Goal: Information Seeking & Learning: Learn about a topic

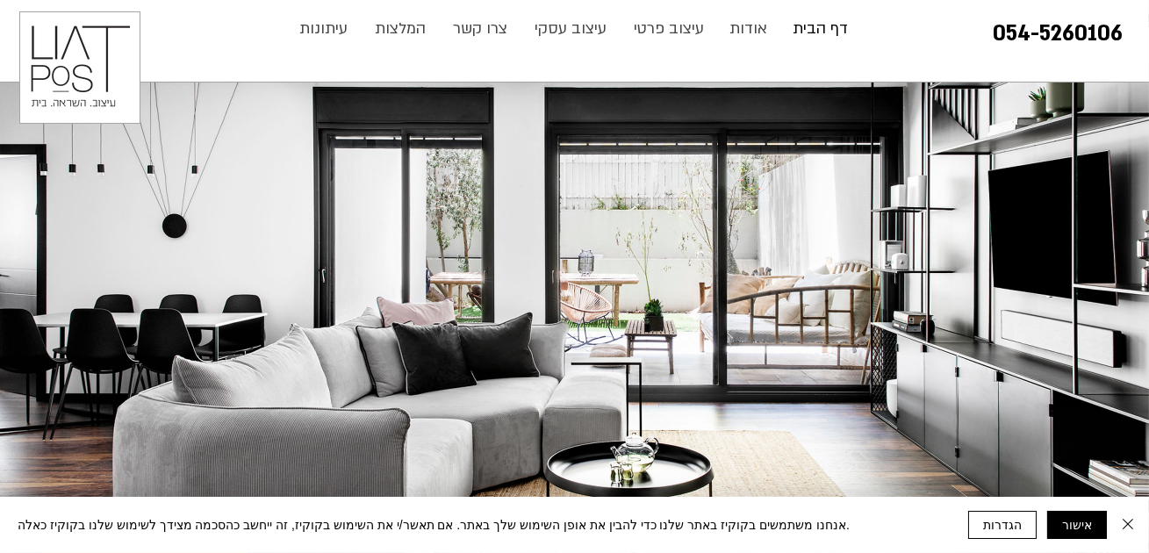
scroll to position [210, 0]
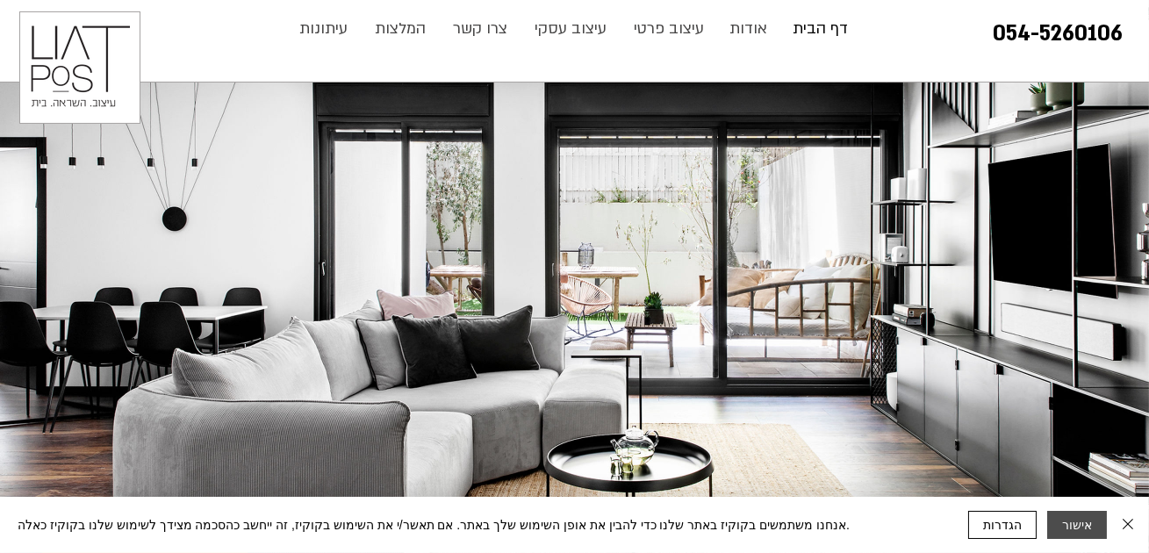
click at [1080, 517] on button "אישור" at bounding box center [1077, 525] width 60 height 28
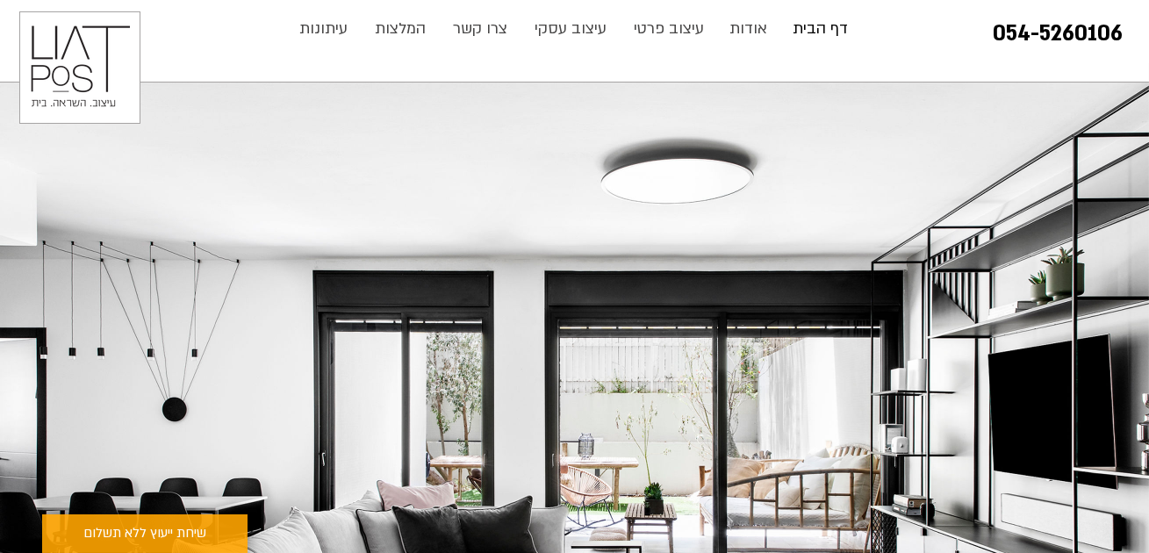
scroll to position [0, 0]
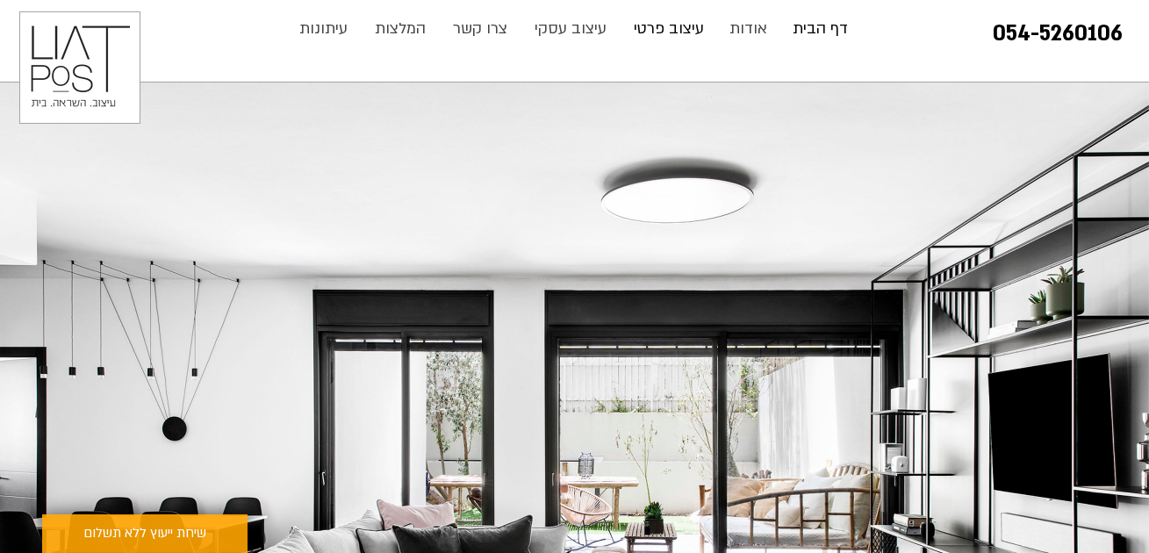
click at [686, 31] on p "עיצוב פרטי" at bounding box center [669, 28] width 88 height 35
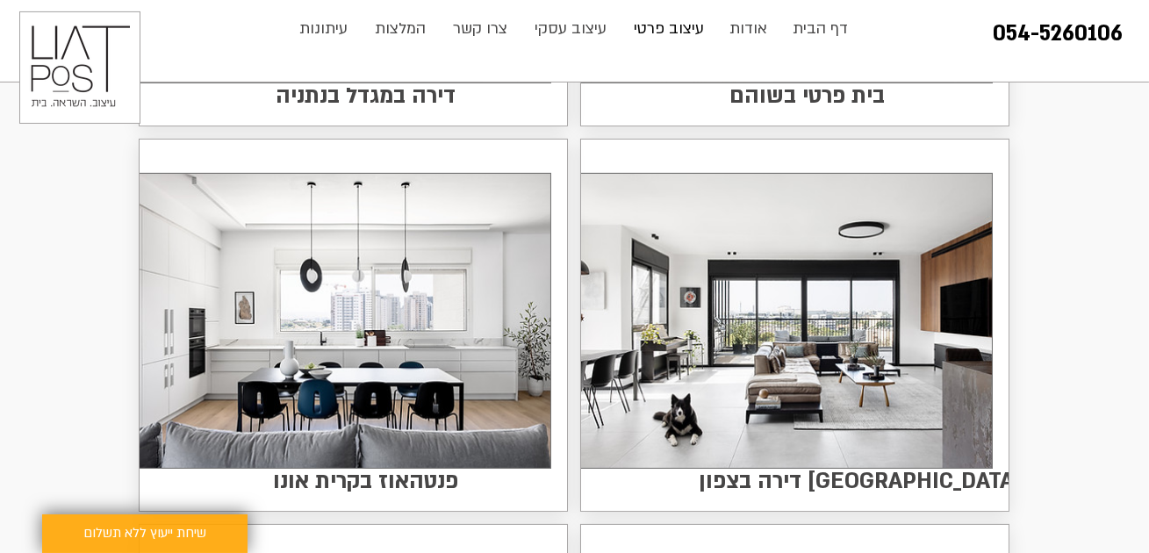
scroll to position [880, 0]
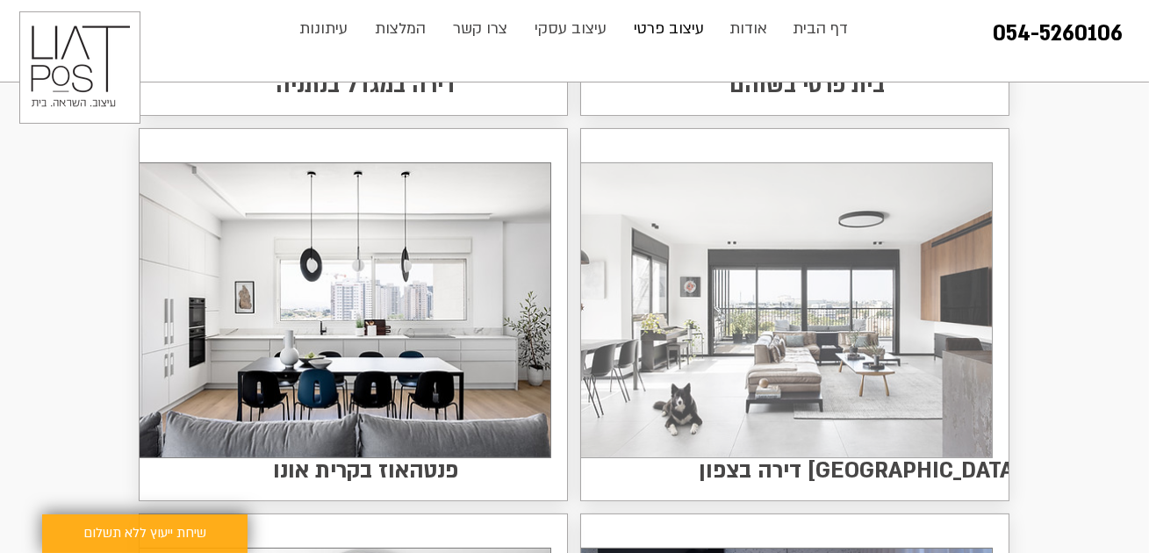
click at [845, 326] on img at bounding box center [786, 310] width 411 height 294
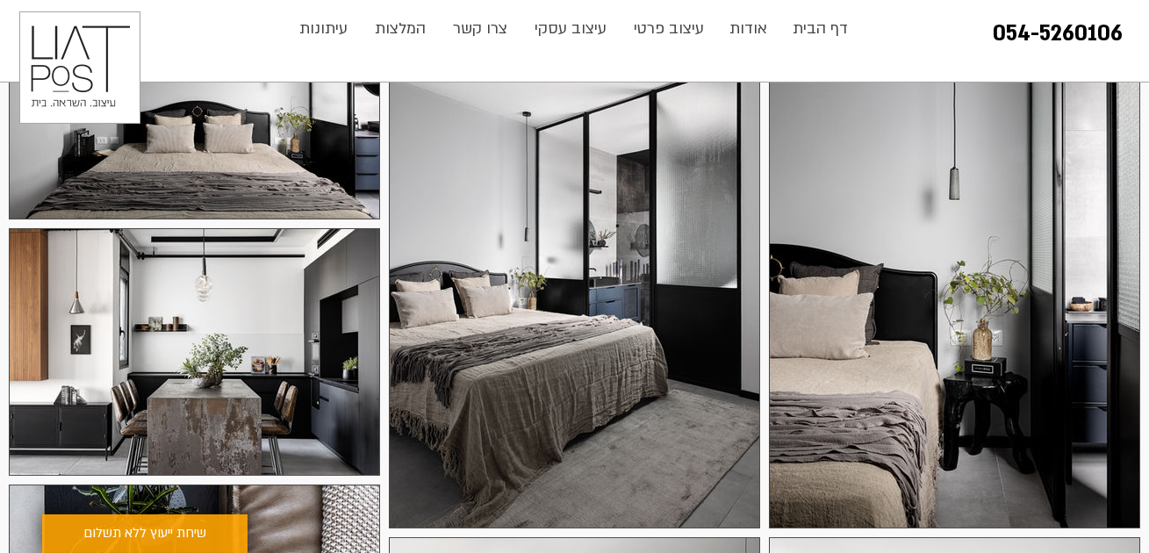
scroll to position [448, 0]
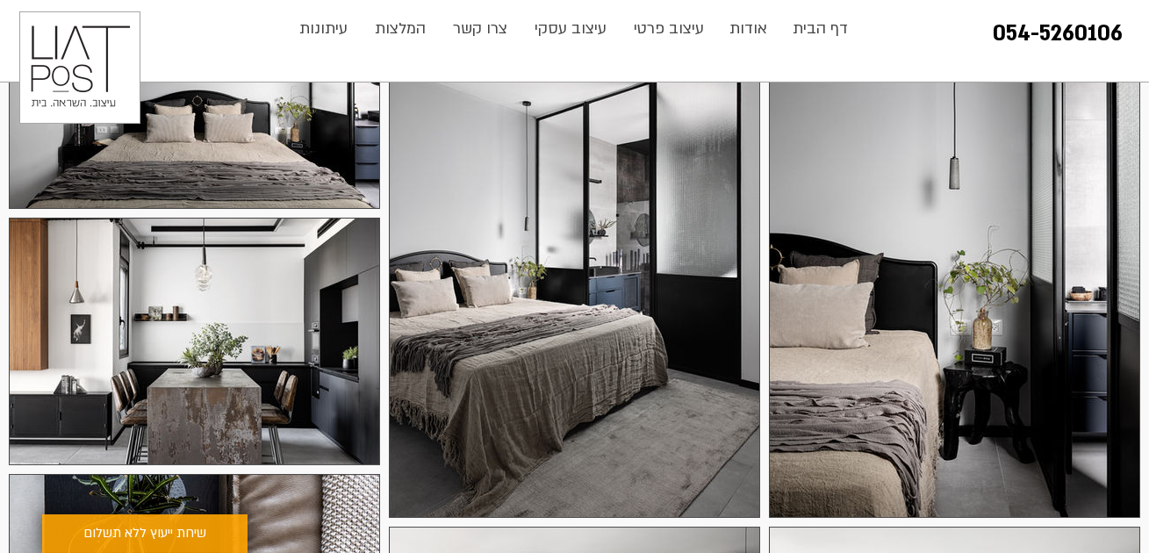
click at [873, 363] on div at bounding box center [954, 239] width 371 height 557
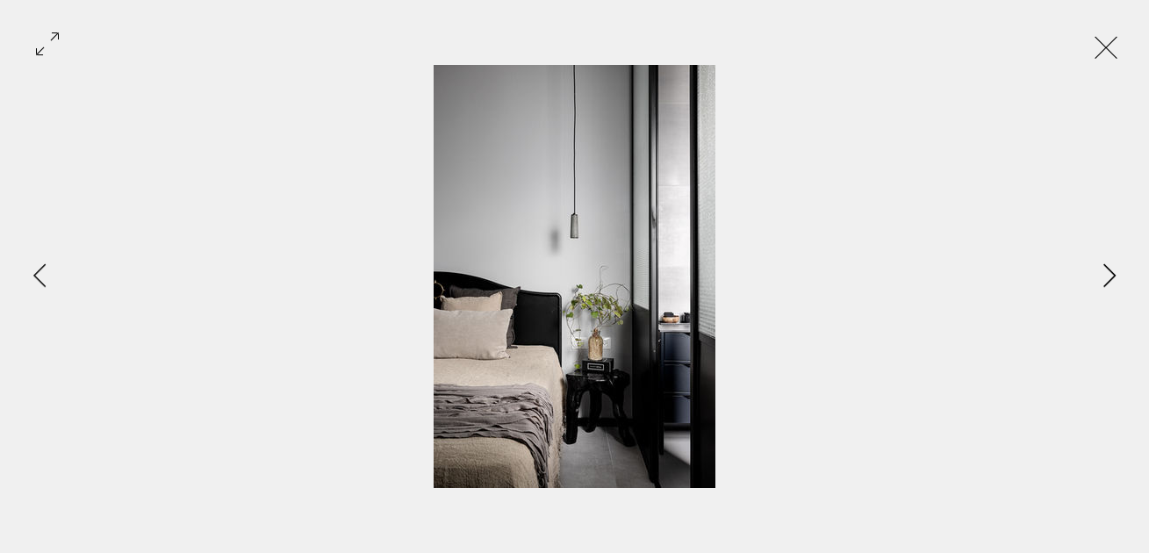
click at [1110, 263] on icon "Next Item" at bounding box center [1109, 275] width 13 height 24
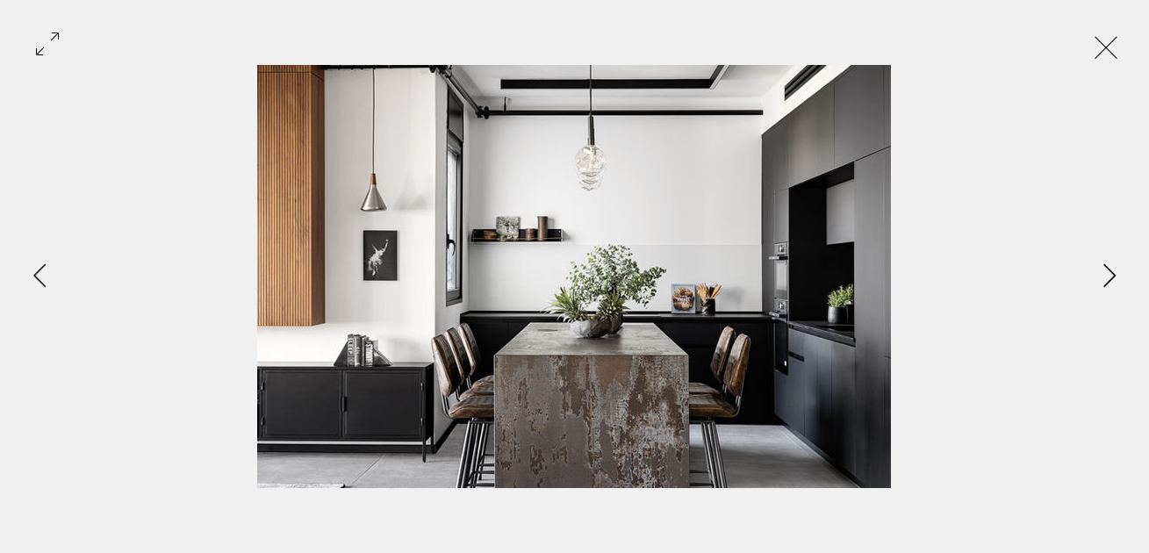
click at [1110, 263] on icon "Next Item" at bounding box center [1109, 275] width 13 height 24
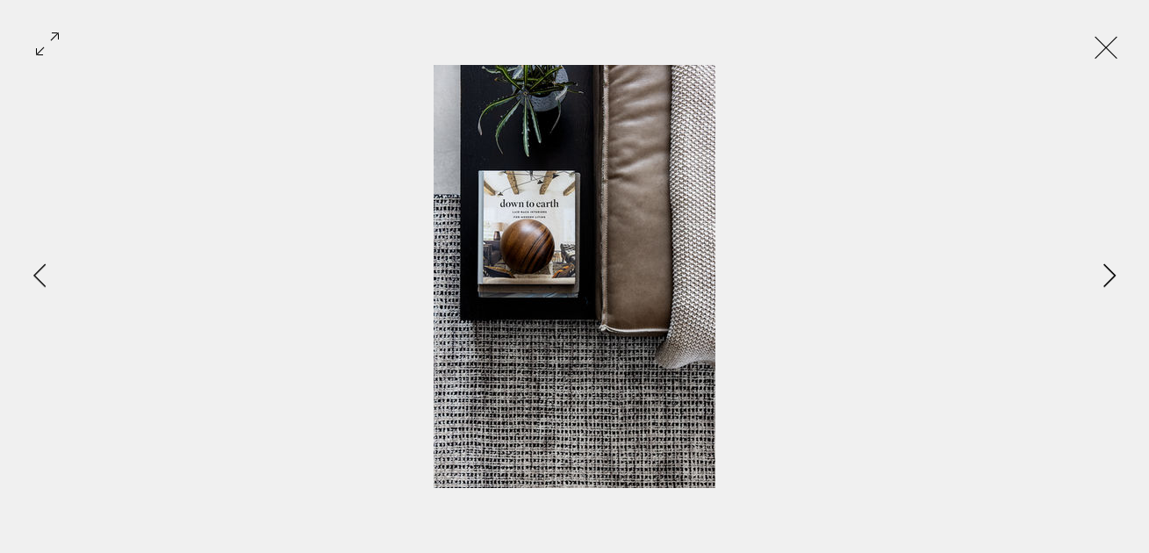
click at [1110, 263] on icon "Next Item" at bounding box center [1109, 275] width 13 height 24
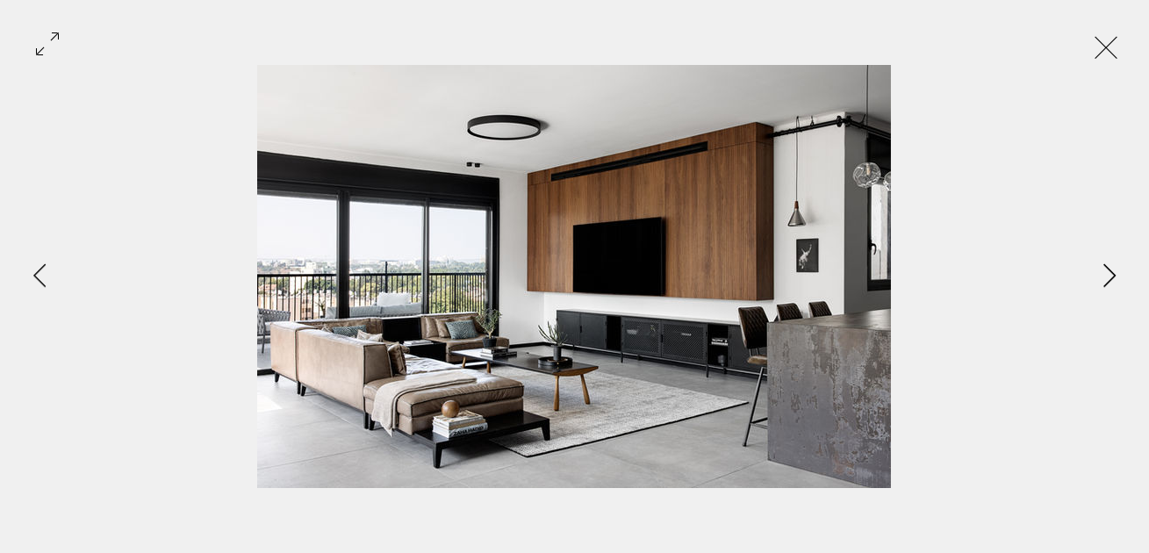
click at [1110, 263] on icon "Next Item" at bounding box center [1109, 275] width 13 height 24
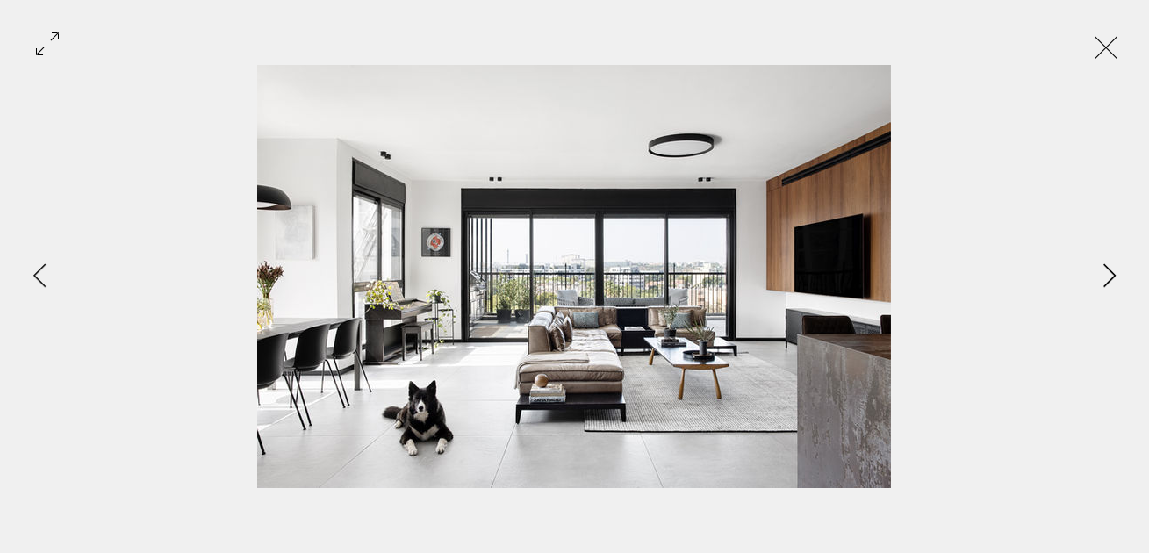
click at [1110, 263] on icon "Next Item" at bounding box center [1109, 275] width 13 height 24
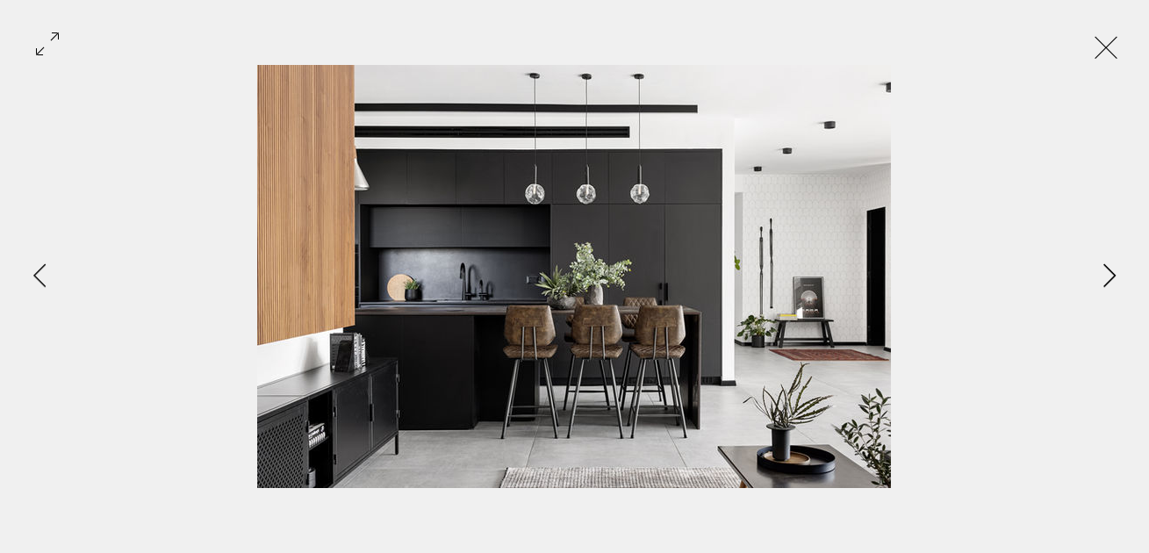
click at [1110, 263] on icon "Next Item" at bounding box center [1109, 275] width 13 height 24
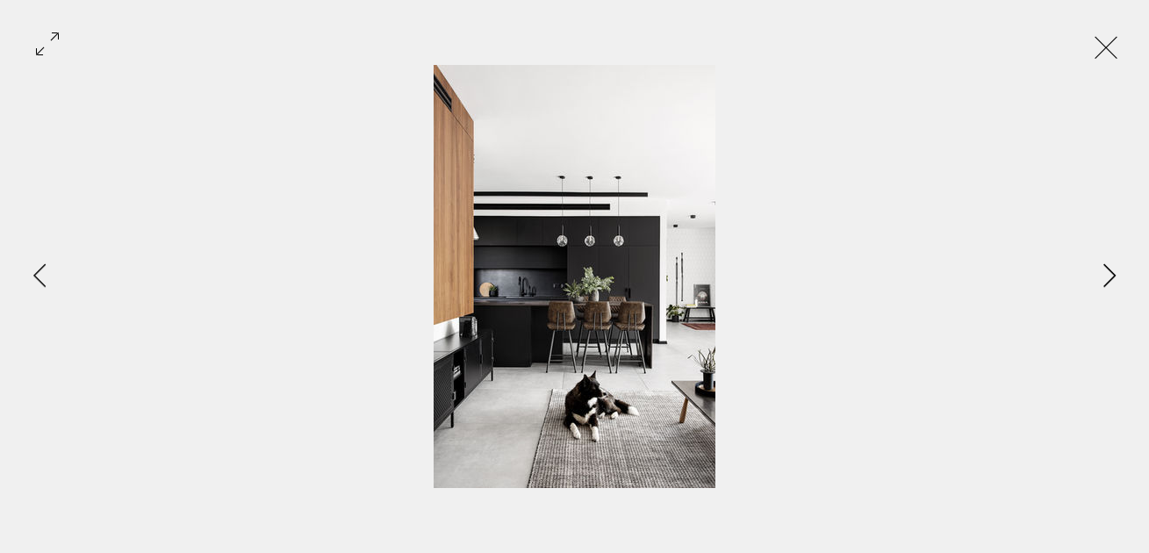
click at [1110, 263] on icon "Next Item" at bounding box center [1109, 275] width 13 height 24
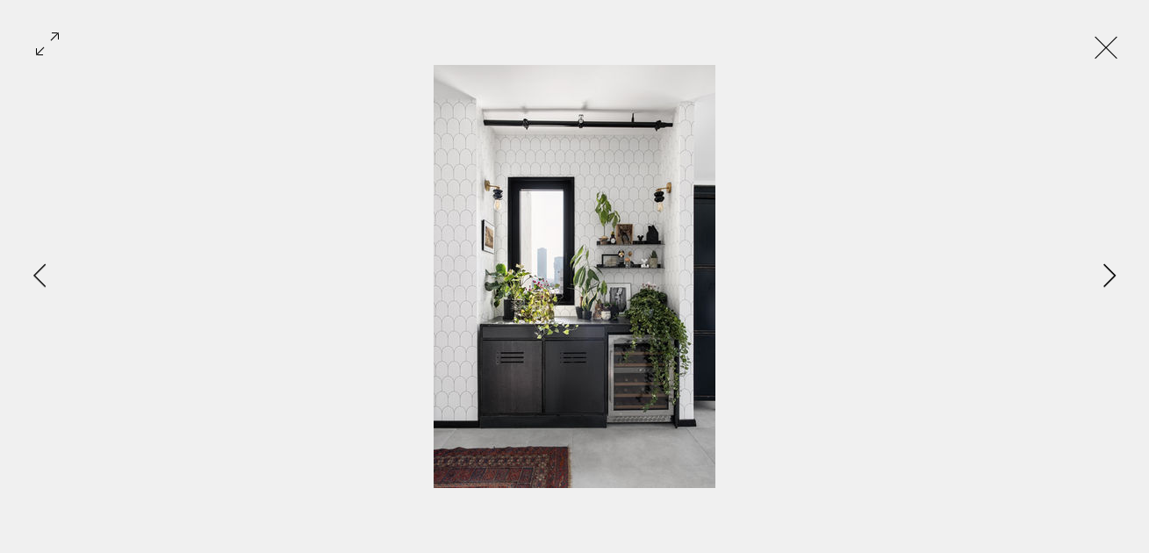
click at [1110, 263] on icon "Next Item" at bounding box center [1109, 275] width 13 height 24
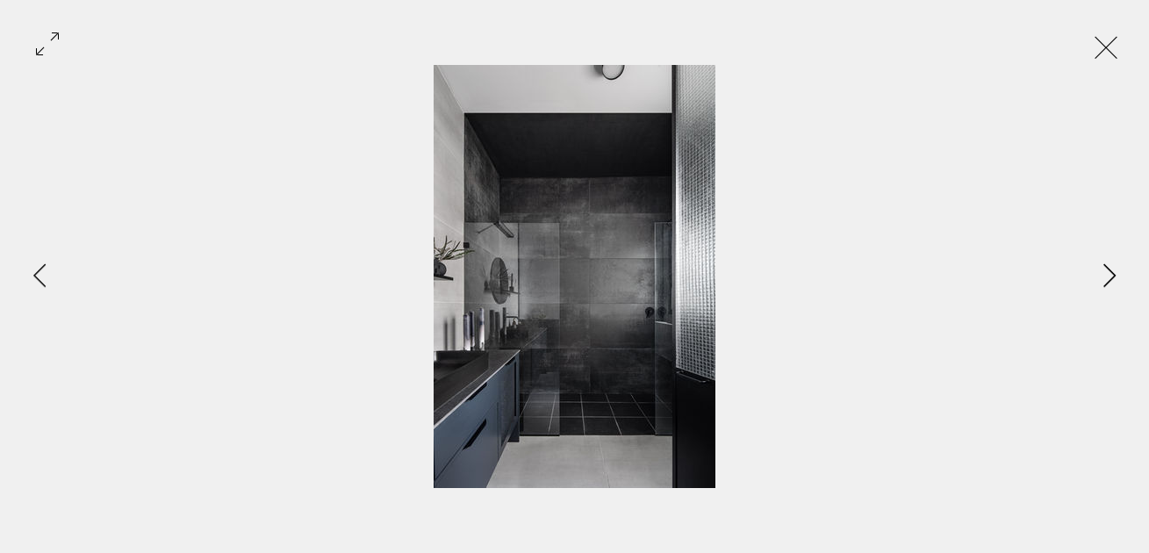
click at [1110, 263] on icon "Next Item" at bounding box center [1109, 275] width 13 height 24
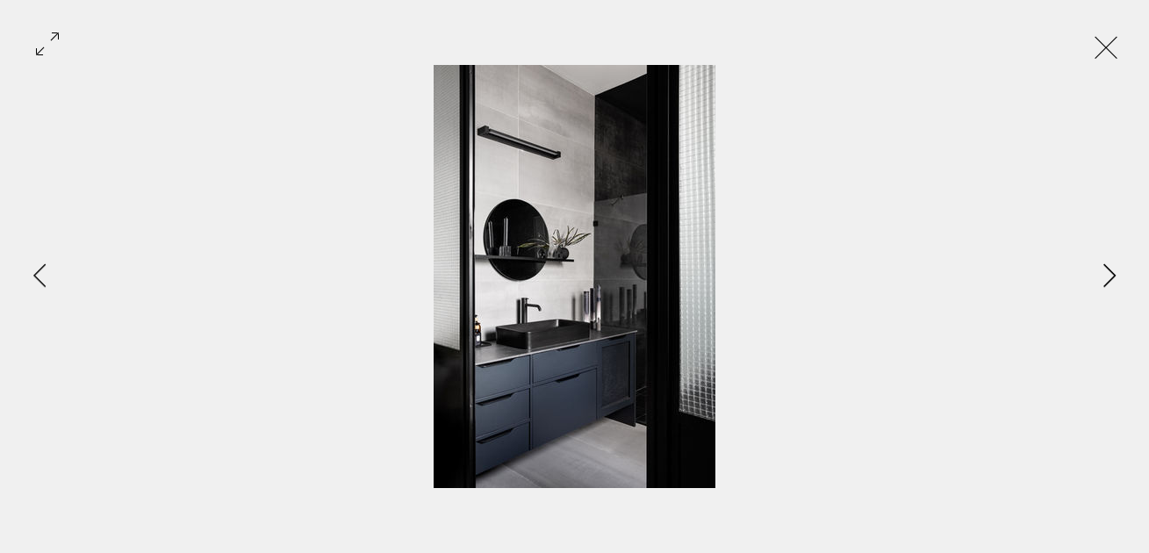
click at [1109, 268] on icon "Next Item" at bounding box center [1109, 275] width 12 height 24
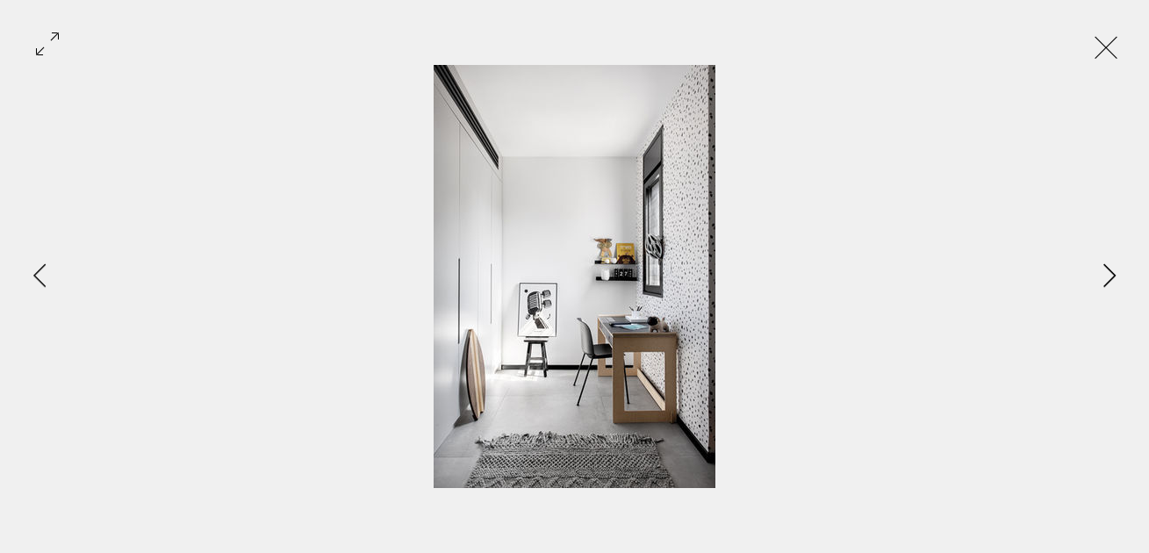
click at [1109, 268] on icon "Next Item" at bounding box center [1109, 275] width 12 height 24
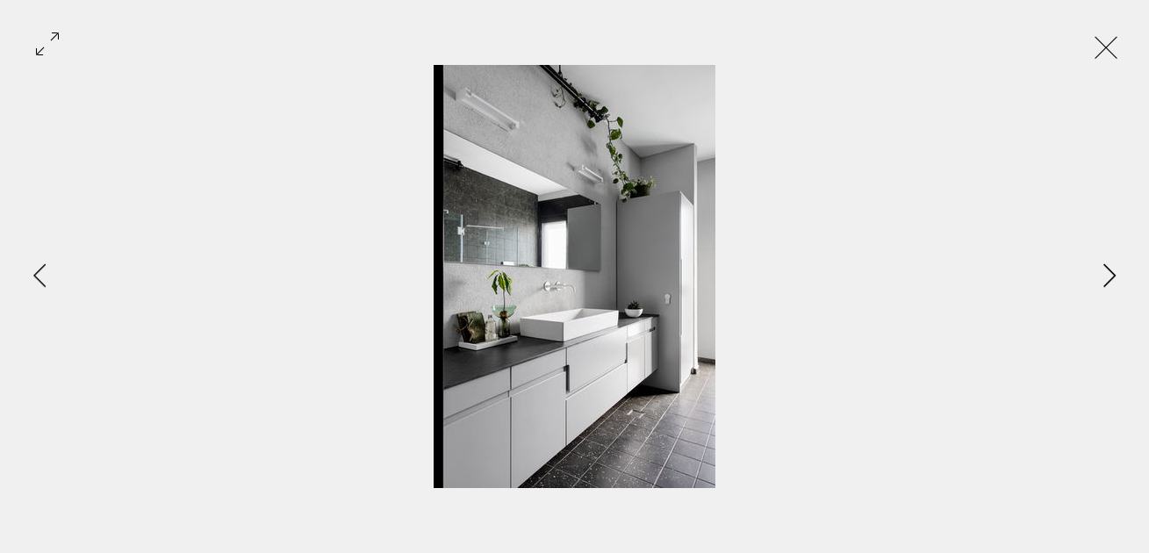
click at [1109, 268] on icon "Next Item" at bounding box center [1109, 275] width 12 height 24
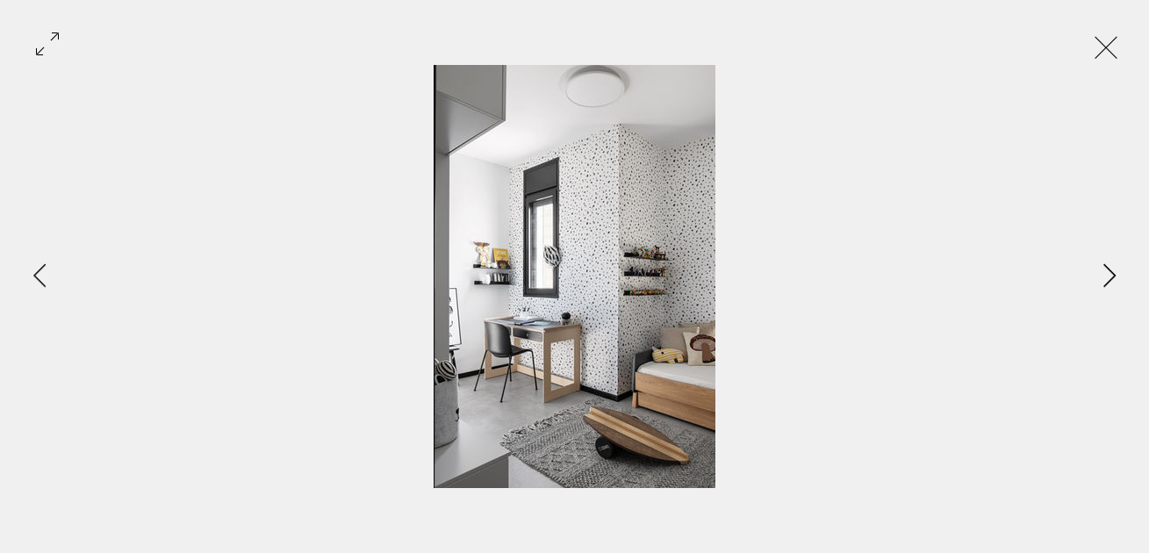
click at [1109, 268] on icon "Next Item" at bounding box center [1109, 275] width 12 height 24
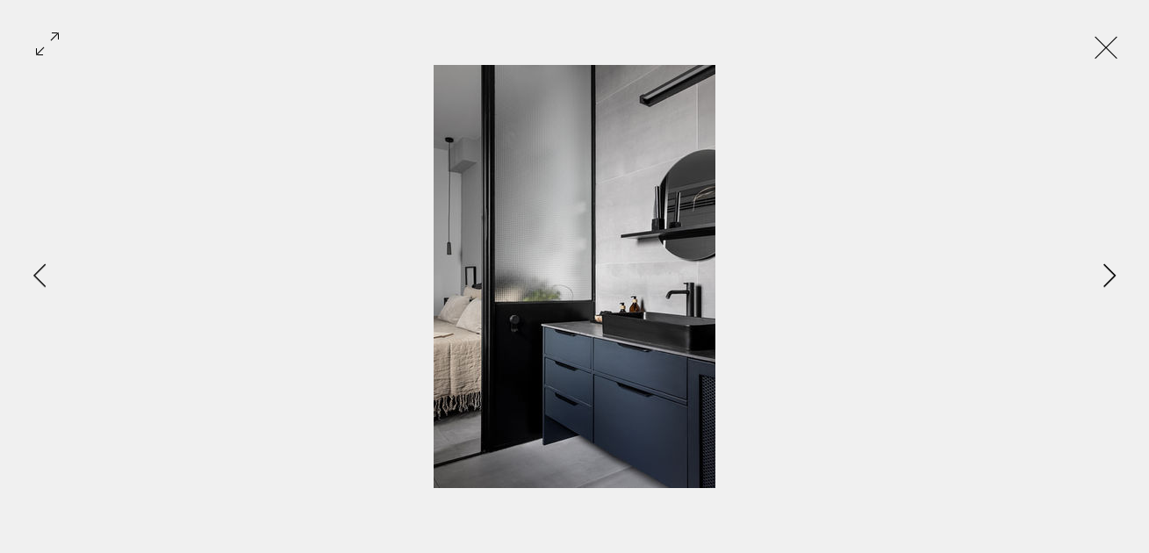
click at [1109, 268] on icon "Next Item" at bounding box center [1109, 275] width 12 height 24
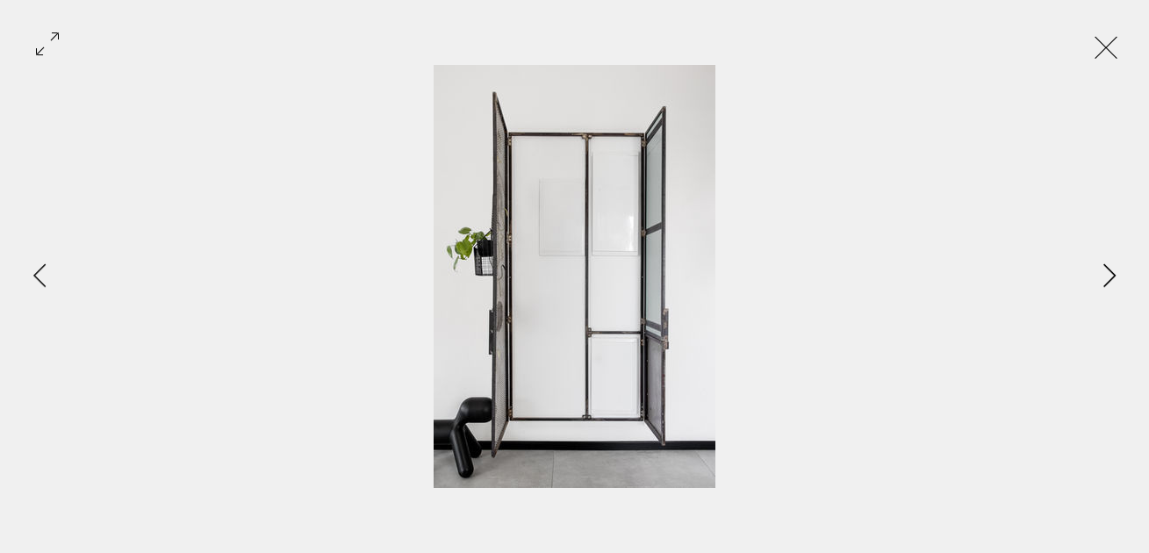
click at [1109, 268] on icon "Next Item" at bounding box center [1109, 275] width 12 height 24
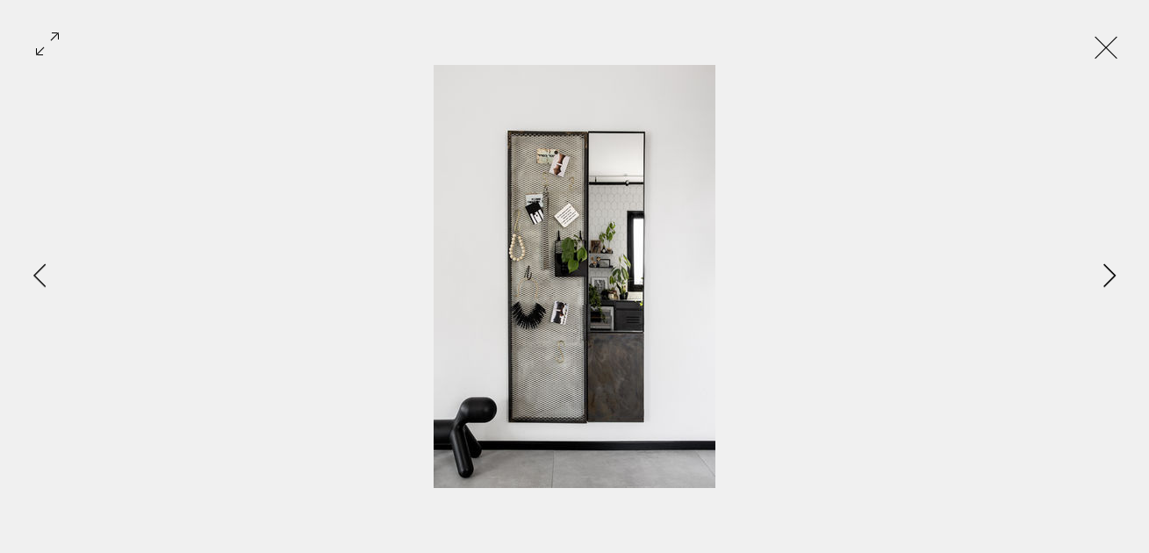
click at [1109, 268] on icon "Next Item" at bounding box center [1109, 275] width 12 height 24
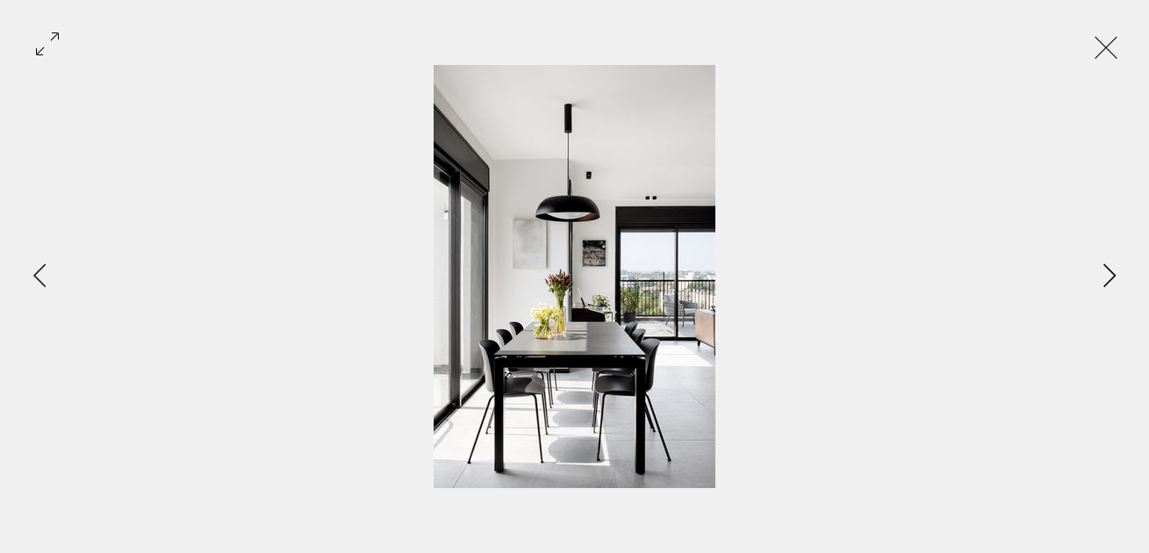
click at [1109, 268] on icon "Next Item" at bounding box center [1109, 275] width 12 height 24
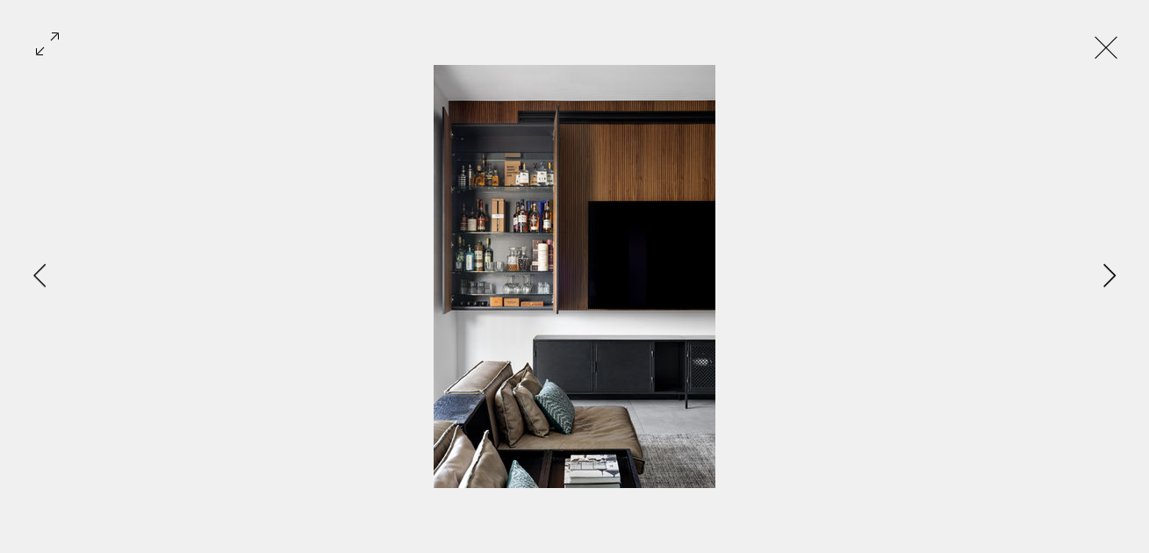
click at [1109, 268] on icon "Next Item" at bounding box center [1109, 275] width 12 height 24
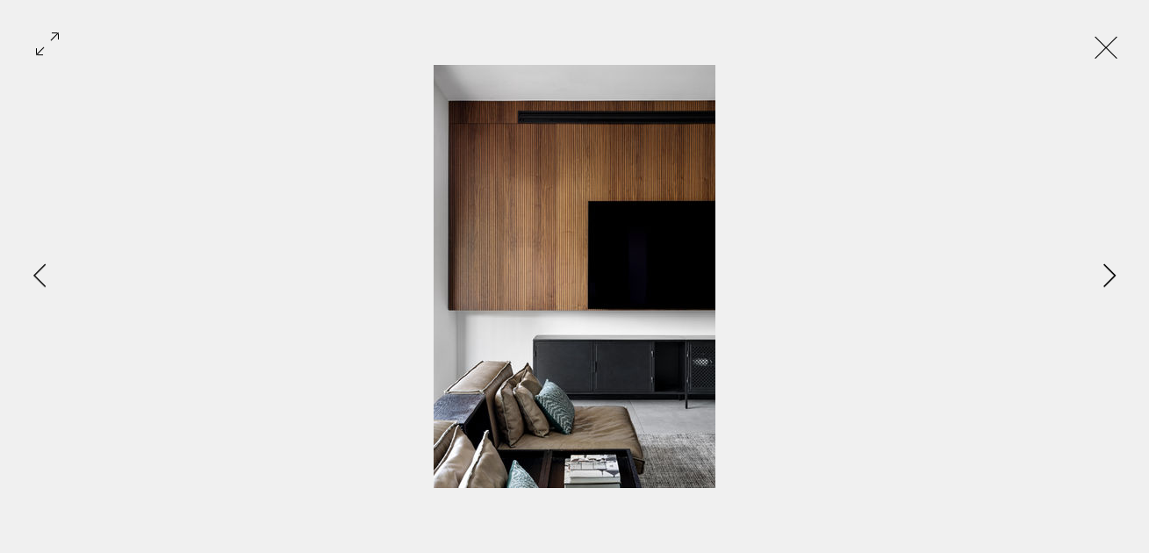
click at [1109, 268] on icon "Next Item" at bounding box center [1109, 275] width 12 height 24
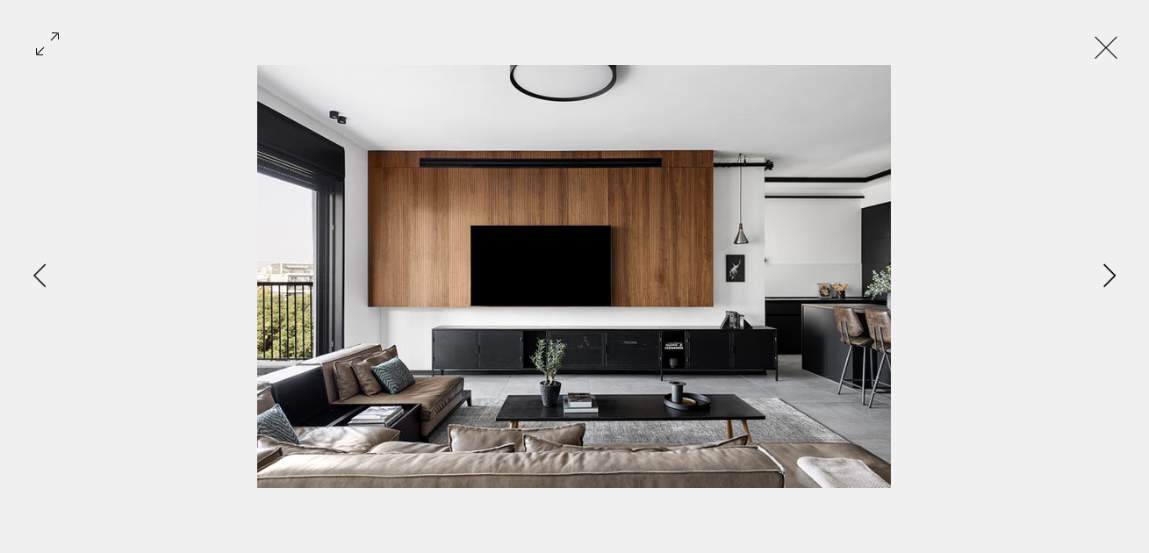
click at [1109, 268] on icon "Next Item" at bounding box center [1109, 275] width 12 height 24
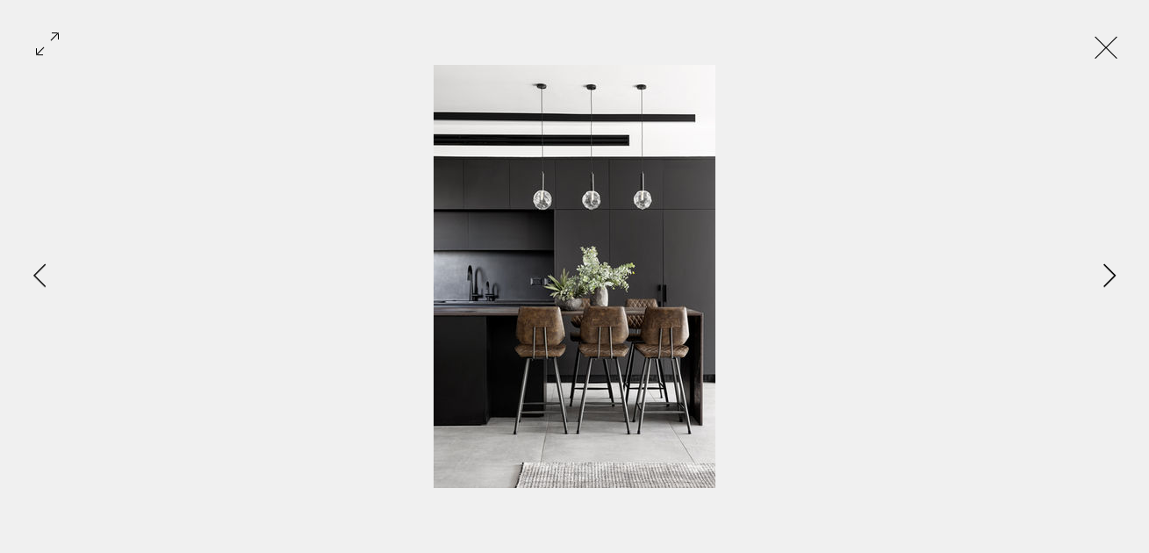
click at [1109, 268] on icon "Next Item" at bounding box center [1109, 275] width 12 height 24
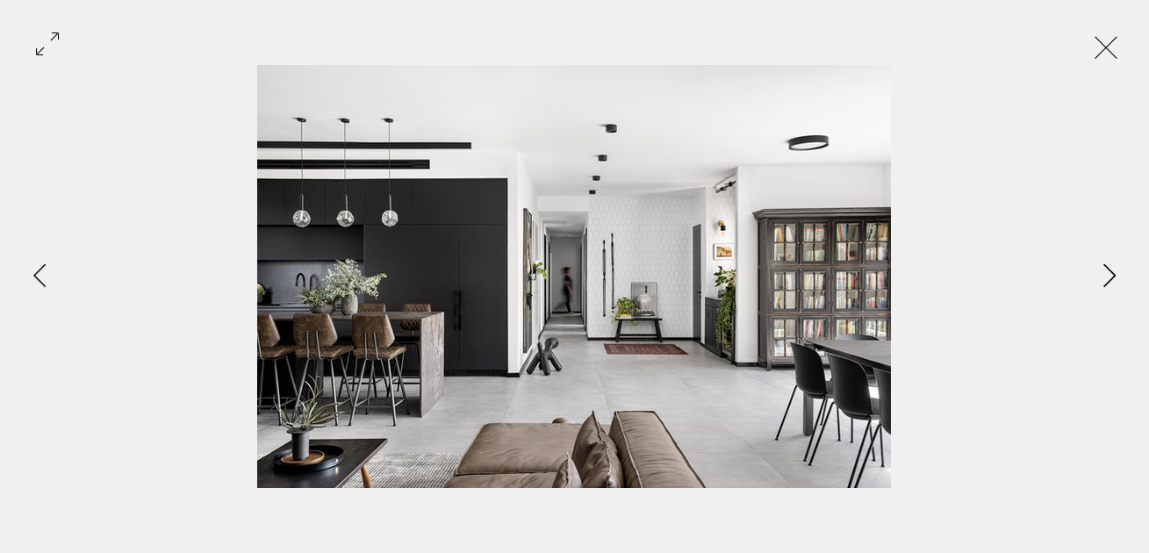
click at [1109, 268] on icon "Next Item" at bounding box center [1109, 275] width 12 height 24
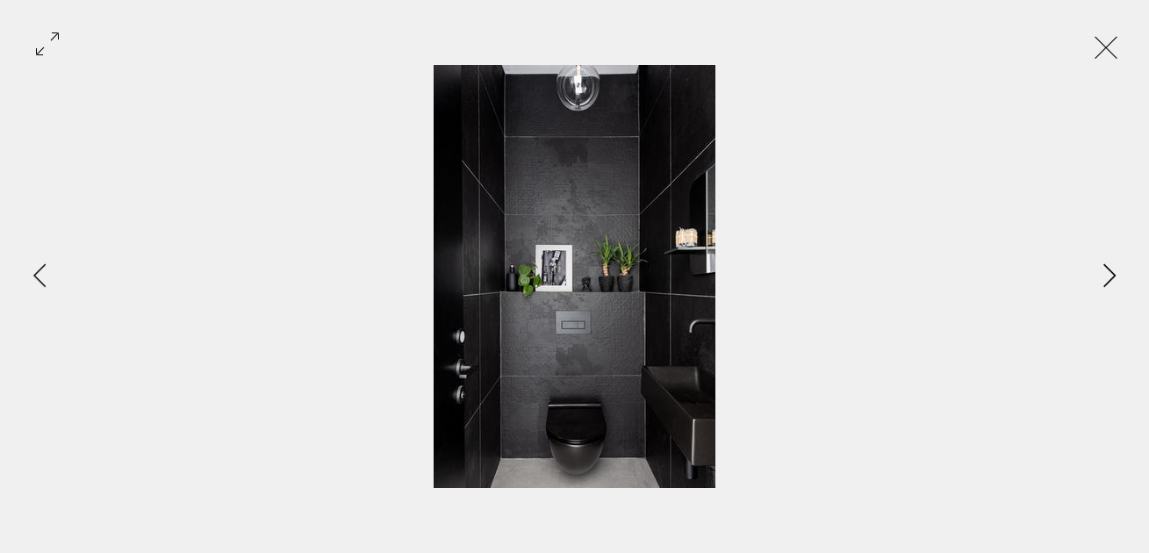
click at [1109, 268] on icon "Next Item" at bounding box center [1109, 275] width 12 height 24
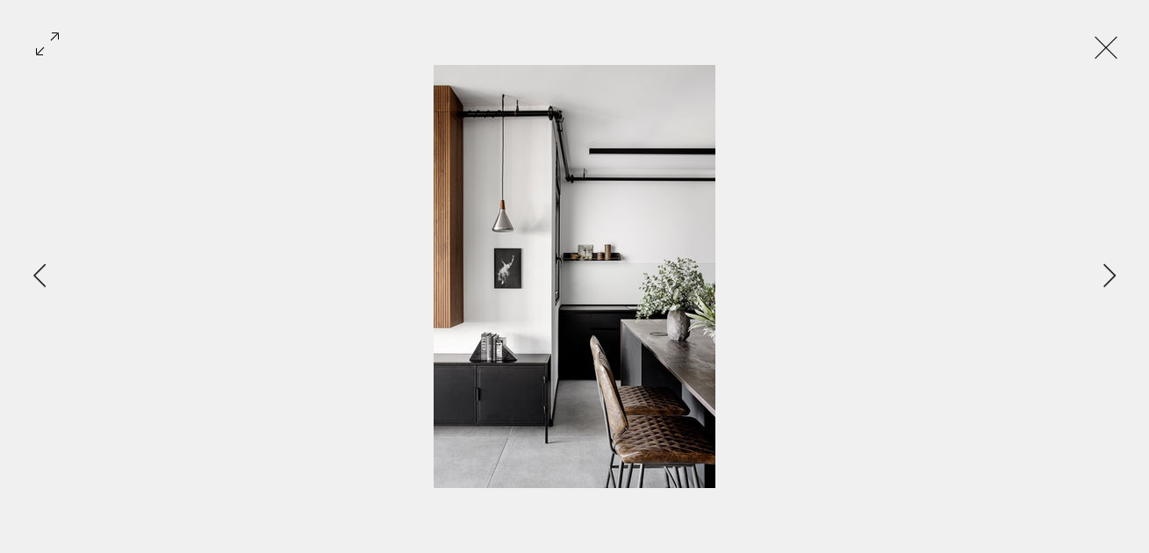
click at [509, 276] on img "Gallery item, detailed view" at bounding box center [575, 276] width 282 height 423
click at [1114, 269] on icon "Next Item" at bounding box center [1109, 275] width 13 height 24
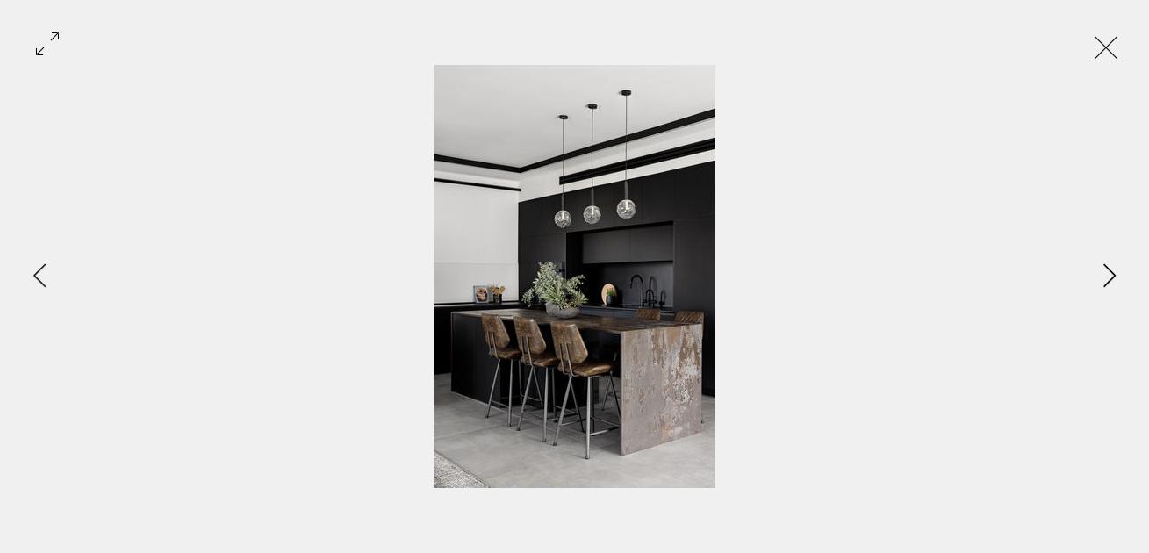
click at [1114, 269] on icon "Next Item" at bounding box center [1109, 275] width 13 height 24
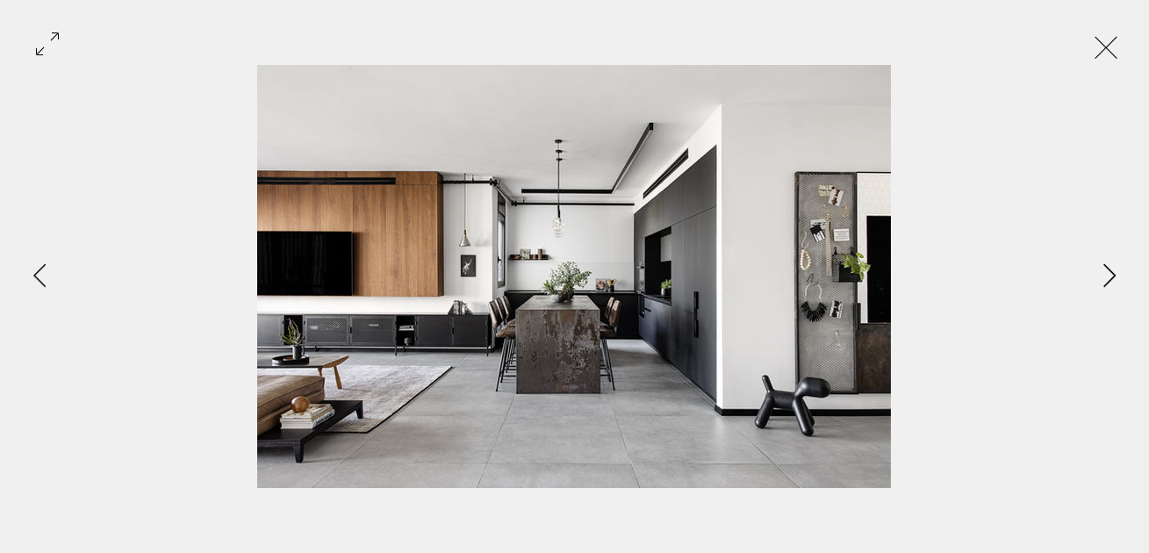
click at [1114, 269] on icon "Next Item" at bounding box center [1109, 275] width 13 height 24
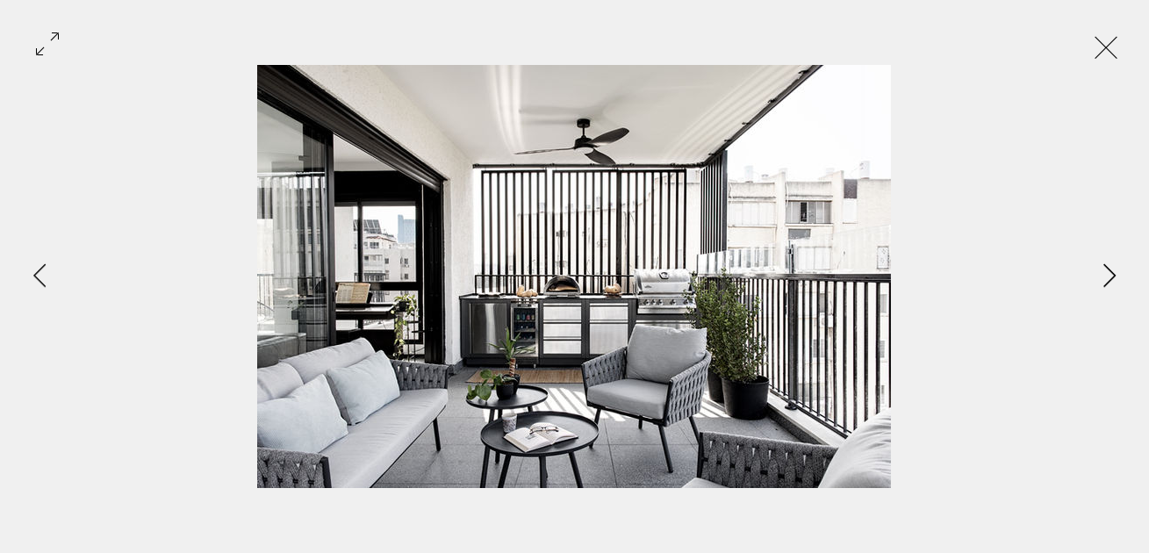
click at [1114, 269] on icon "Next Item" at bounding box center [1109, 275] width 13 height 24
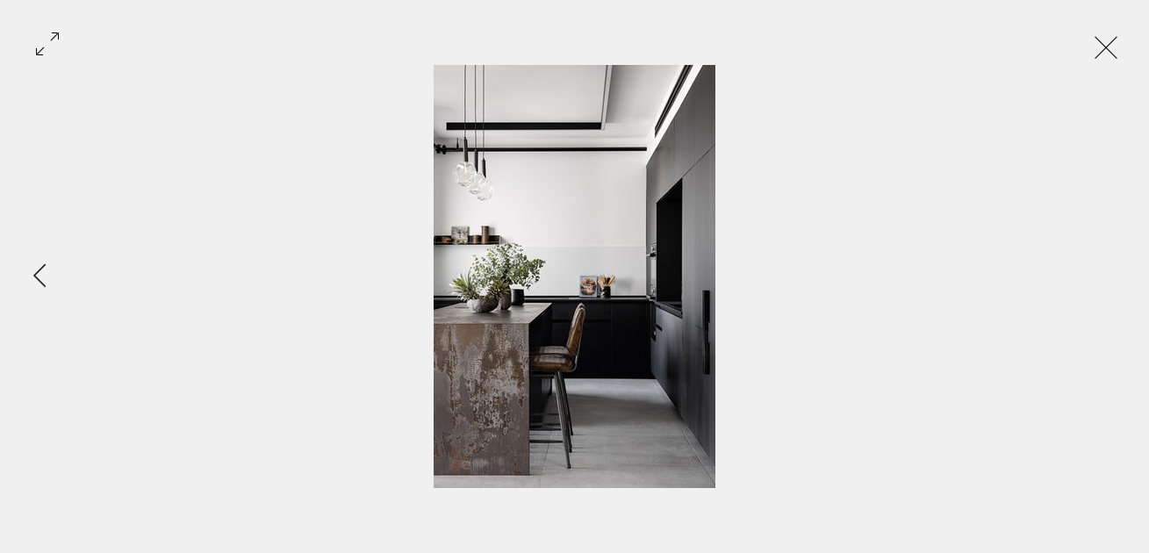
click at [1114, 269] on div "Gallery item, detailed view" at bounding box center [574, 276] width 1149 height 423
click at [1123, 54] on button "Exit expand mode" at bounding box center [1105, 45] width 33 height 39
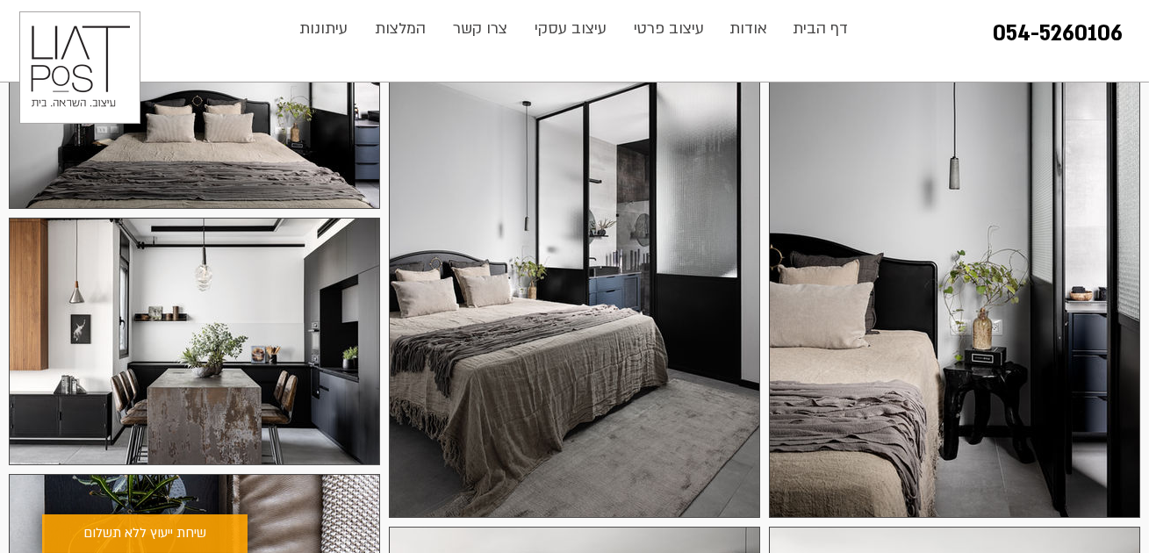
click at [601, 171] on div at bounding box center [574, 239] width 371 height 557
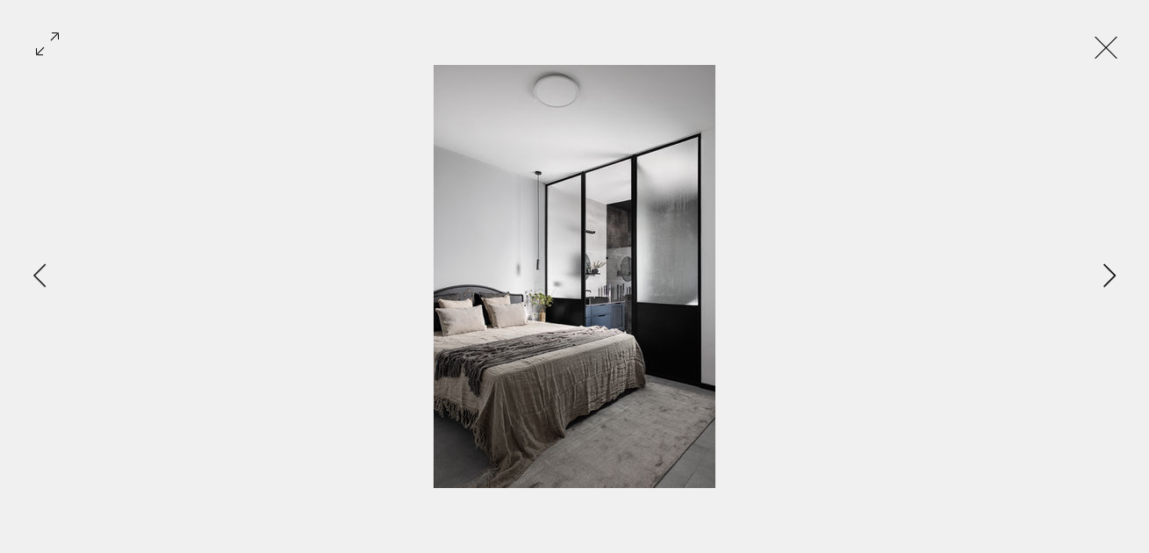
click at [1114, 271] on icon "Next Item" at bounding box center [1109, 275] width 13 height 24
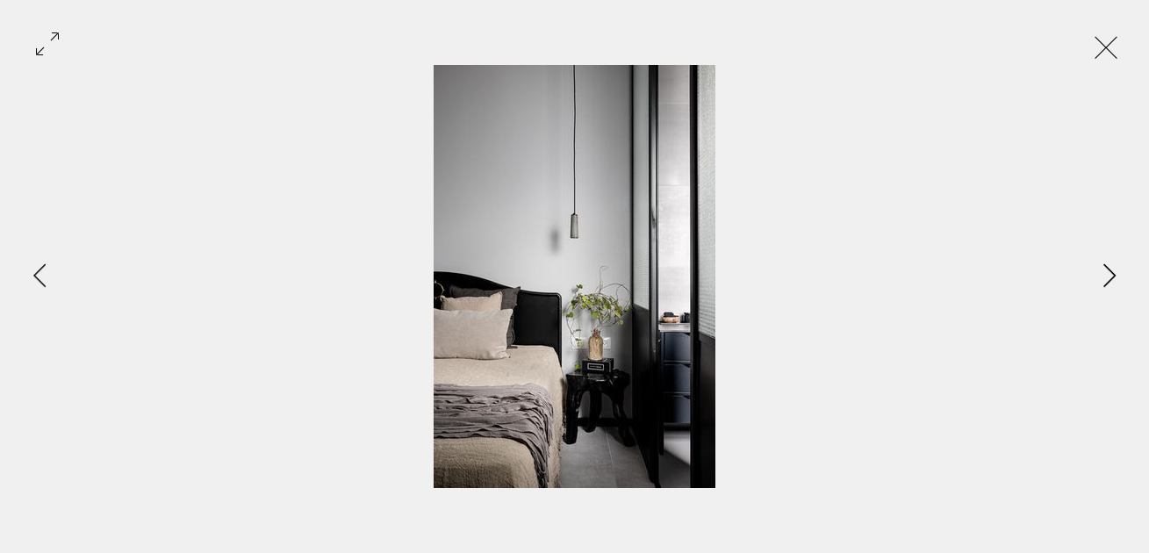
click at [1116, 272] on button "Next Item" at bounding box center [1110, 277] width 44 height 44
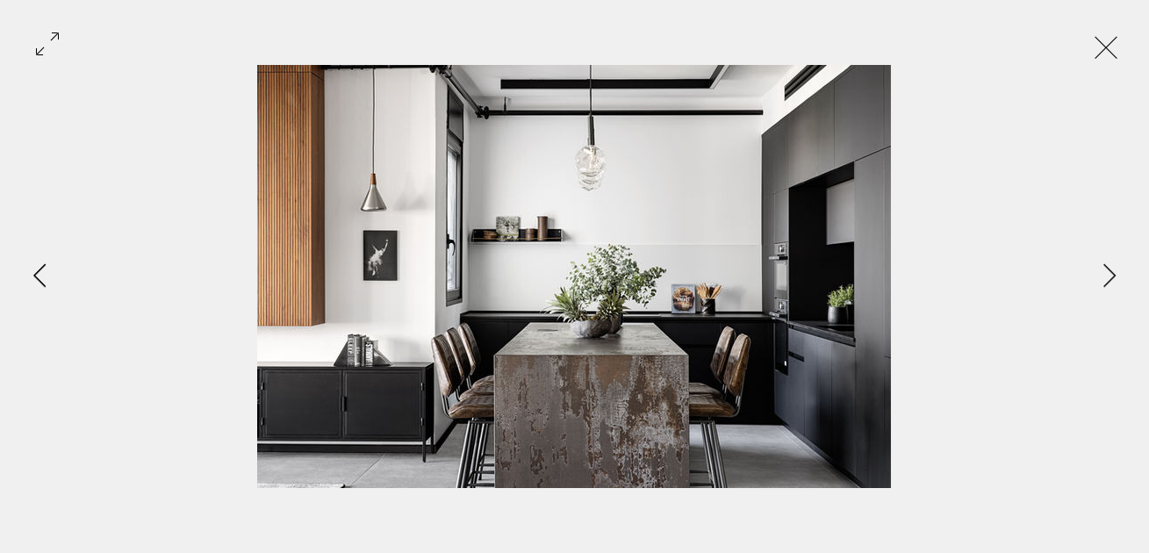
click at [41, 270] on icon "Previous Item" at bounding box center [39, 275] width 13 height 24
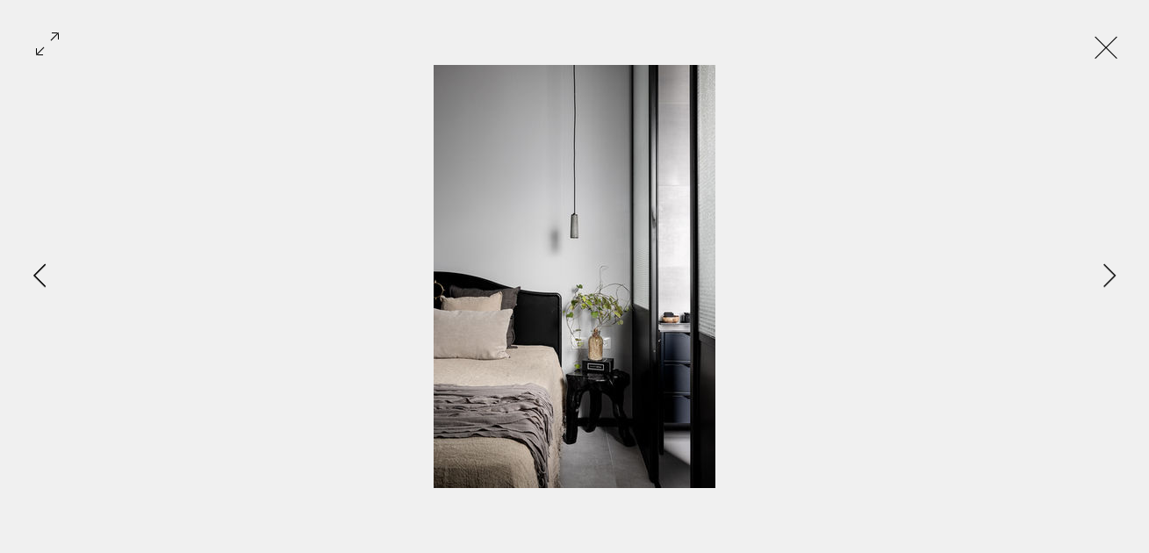
click at [41, 270] on icon "Previous Item" at bounding box center [39, 275] width 13 height 24
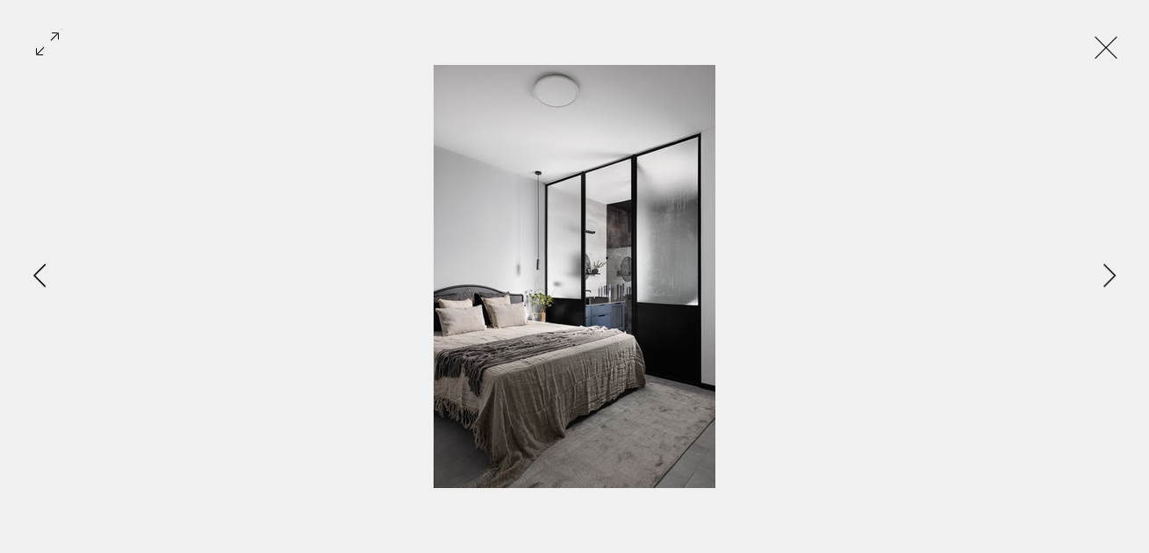
click at [41, 270] on icon "Previous Item" at bounding box center [39, 275] width 13 height 24
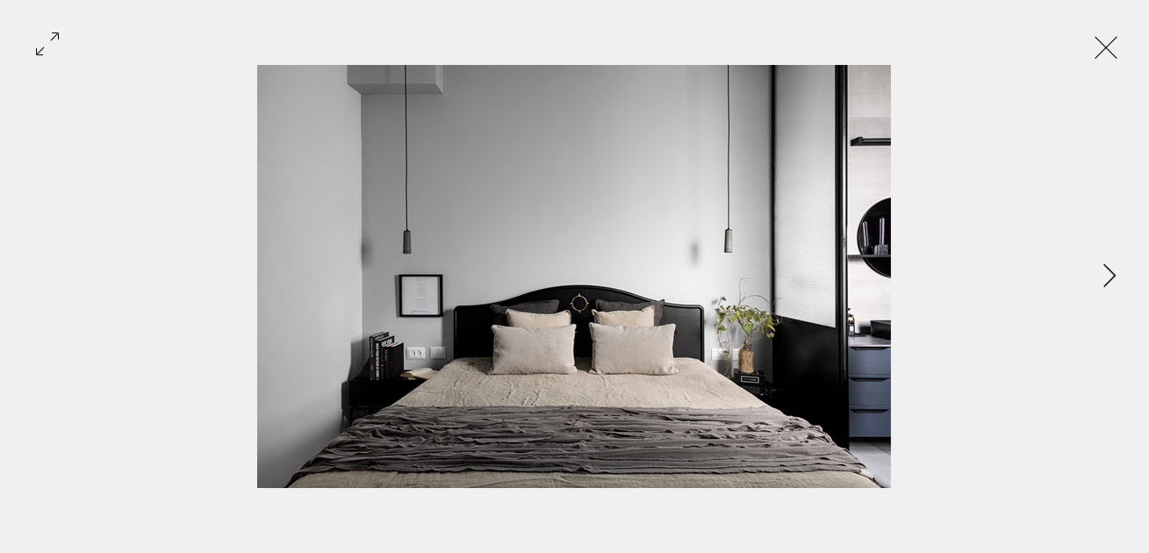
click at [41, 270] on div "Gallery item, detailed view" at bounding box center [574, 276] width 1149 height 423
click at [1123, 47] on button "Exit expand mode" at bounding box center [1105, 45] width 33 height 39
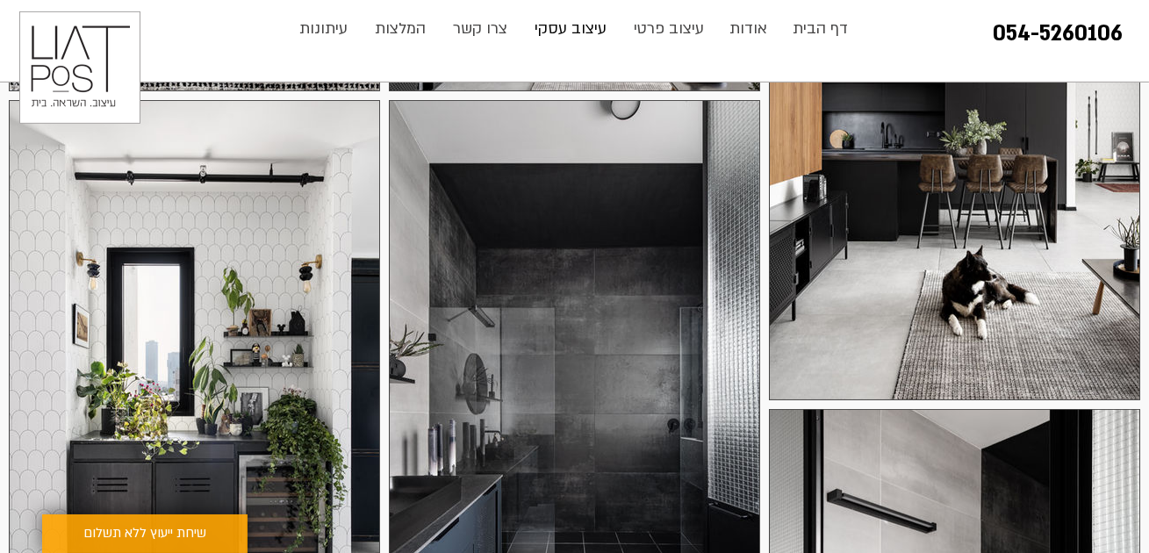
scroll to position [1387, 0]
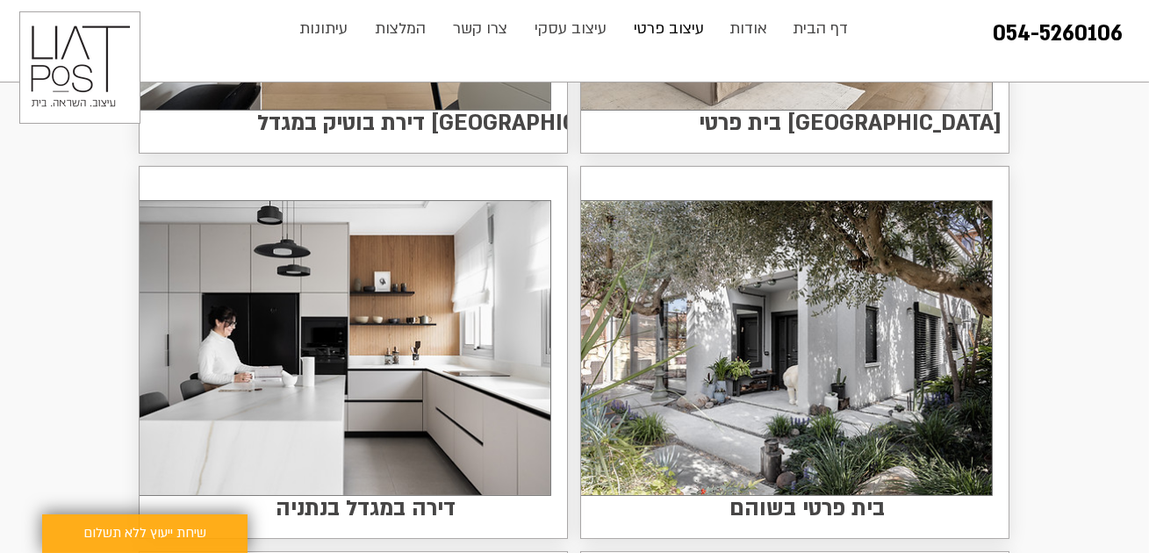
scroll to position [491, 0]
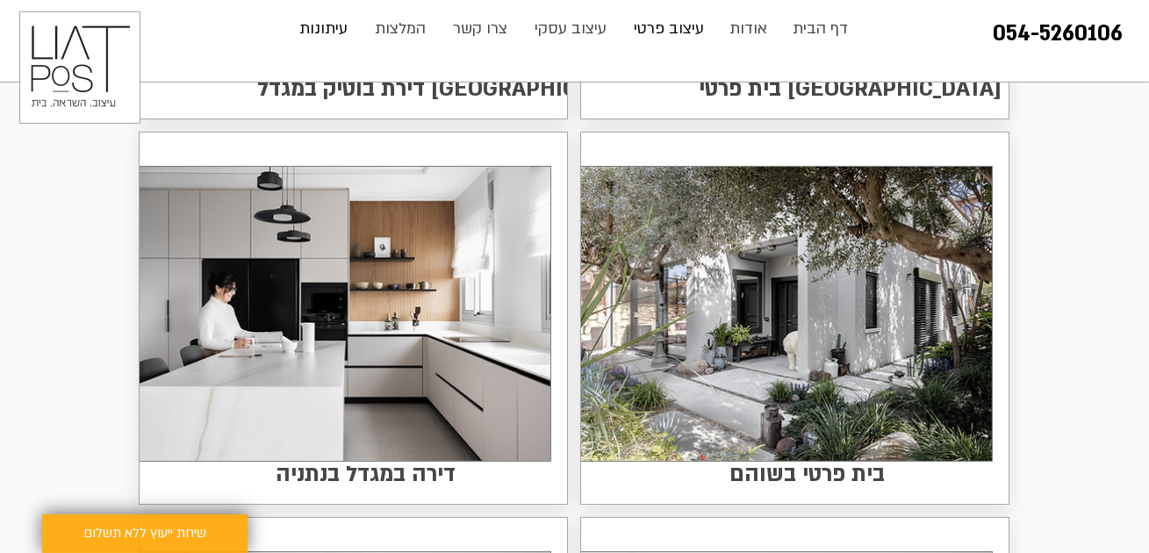
click at [319, 28] on p "עיתונות" at bounding box center [324, 28] width 66 height 35
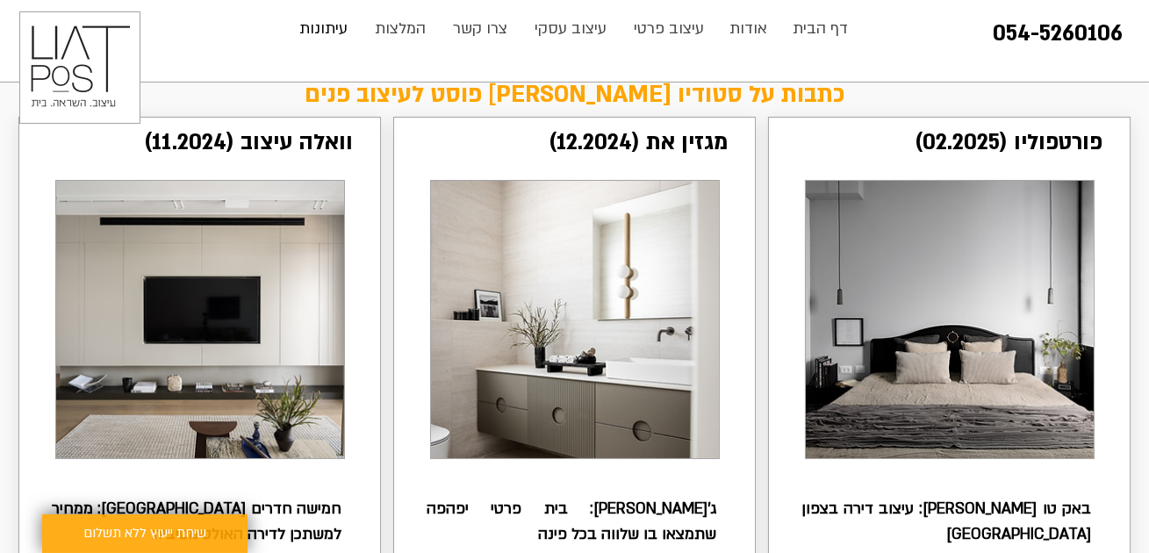
scroll to position [106, 0]
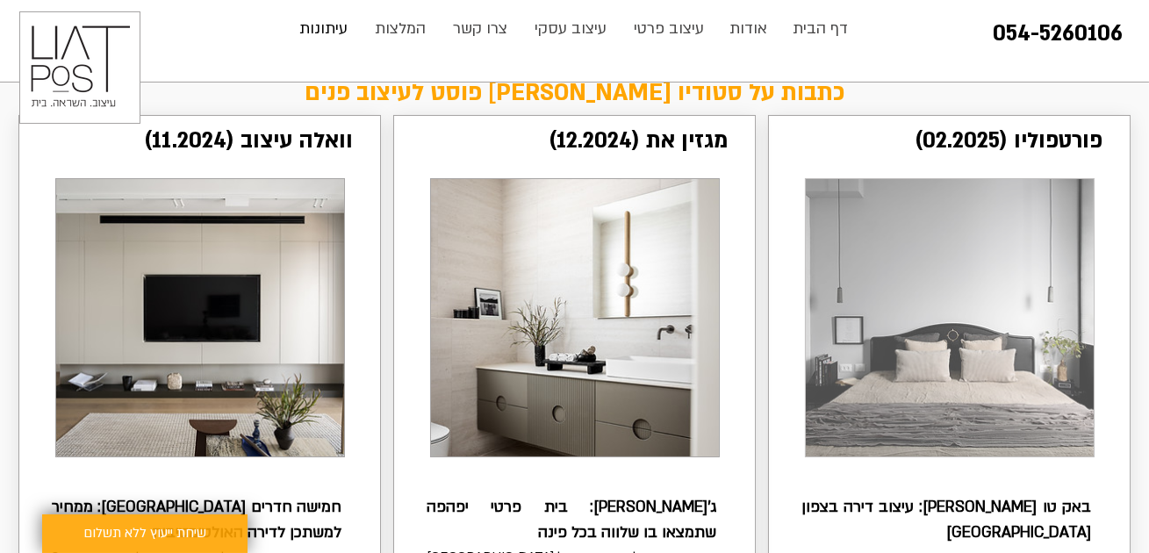
click at [1021, 324] on img "main content" at bounding box center [950, 317] width 288 height 277
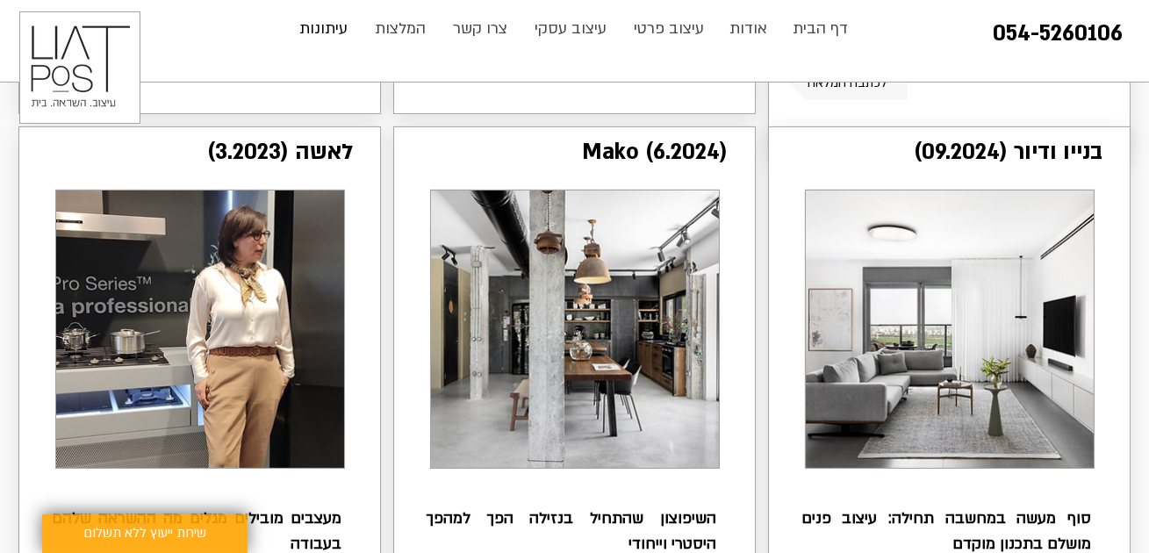
scroll to position [752, 0]
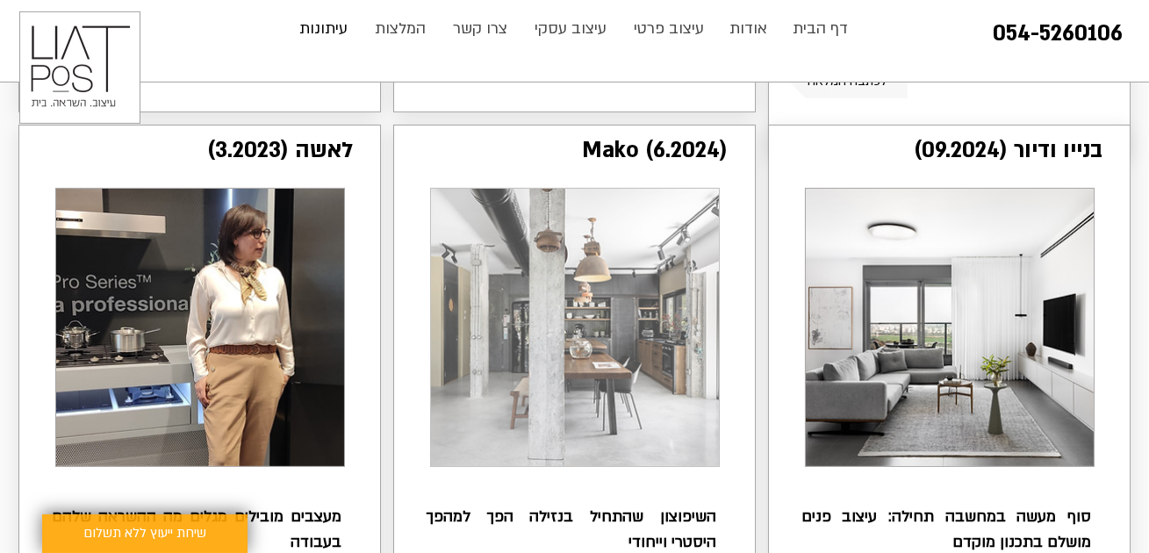
click at [583, 299] on img "main content" at bounding box center [575, 327] width 288 height 277
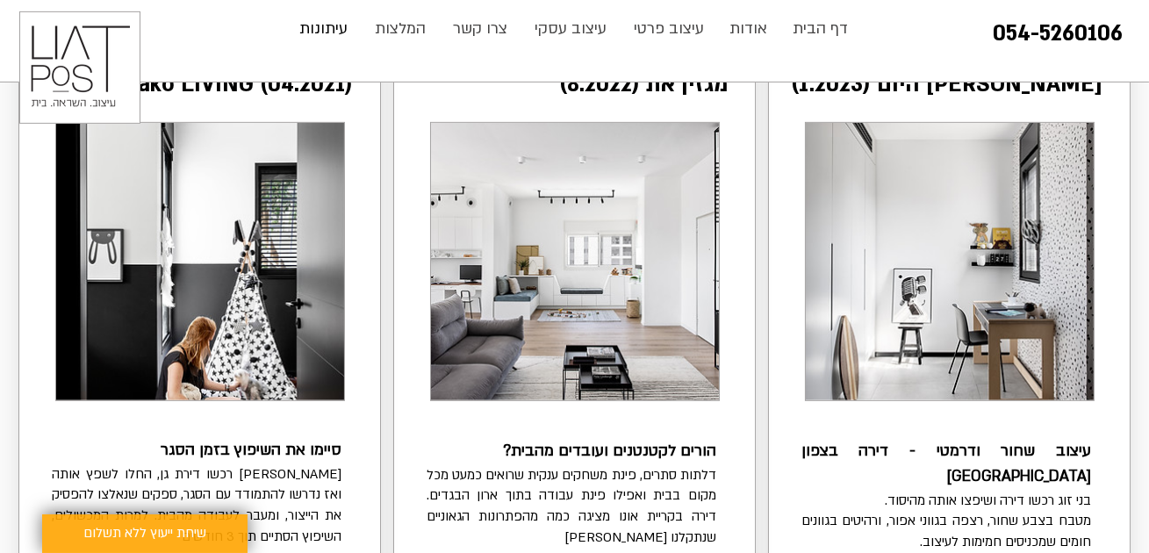
scroll to position [1481, 0]
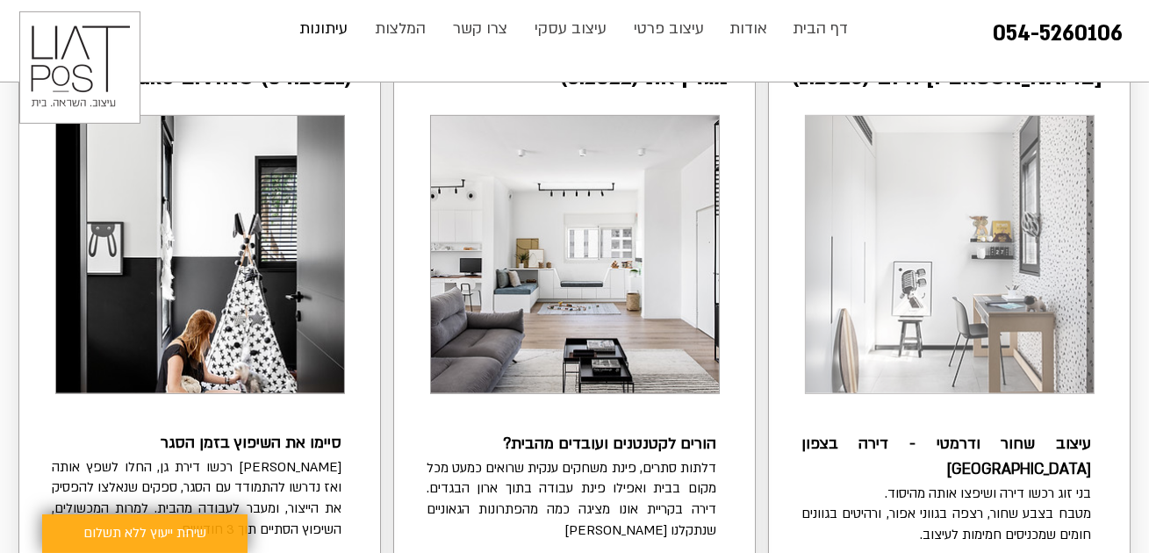
click at [912, 298] on img "main content" at bounding box center [950, 254] width 288 height 277
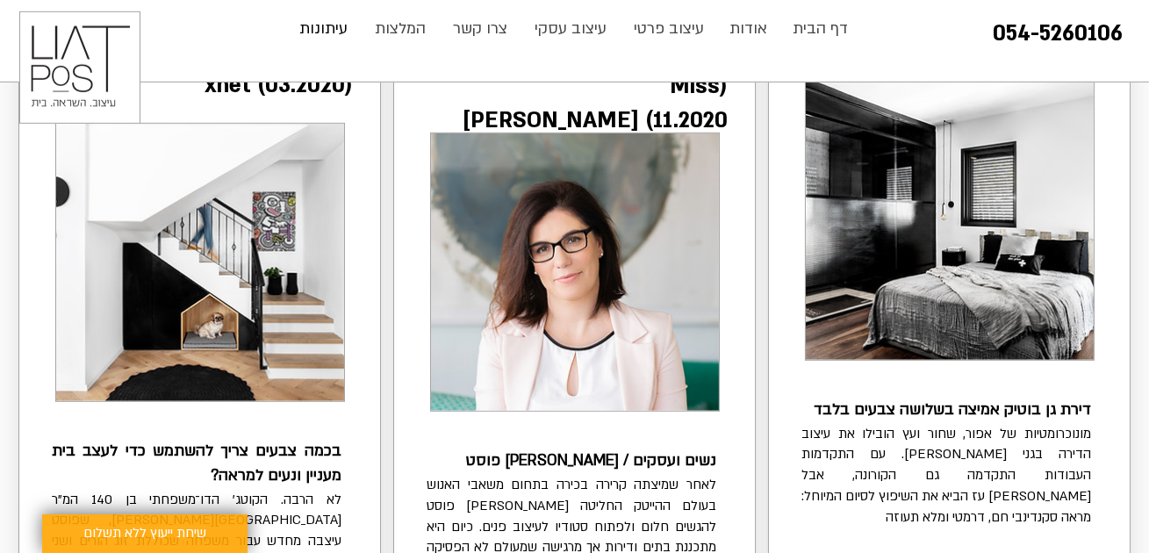
scroll to position [2126, 0]
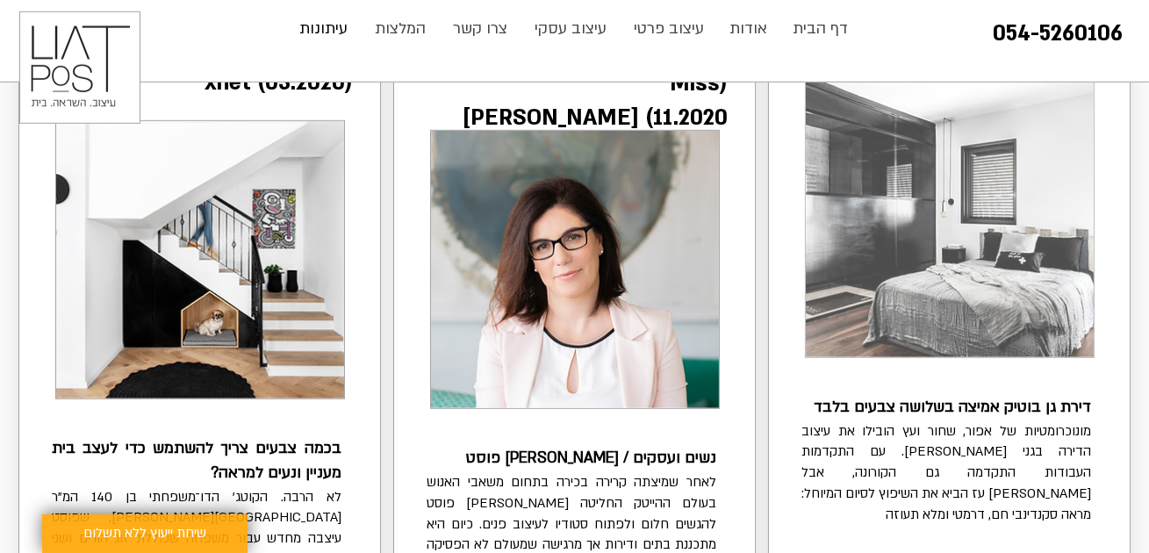
click at [1009, 248] on img "main content" at bounding box center [950, 218] width 288 height 277
click at [973, 272] on img "main content" at bounding box center [950, 218] width 288 height 277
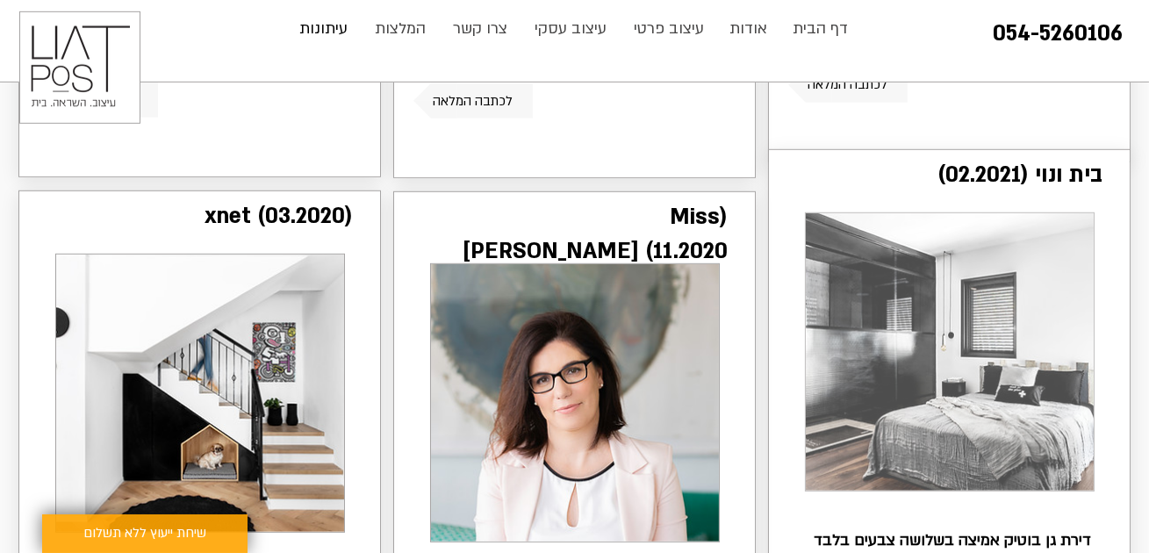
scroll to position [1973, 0]
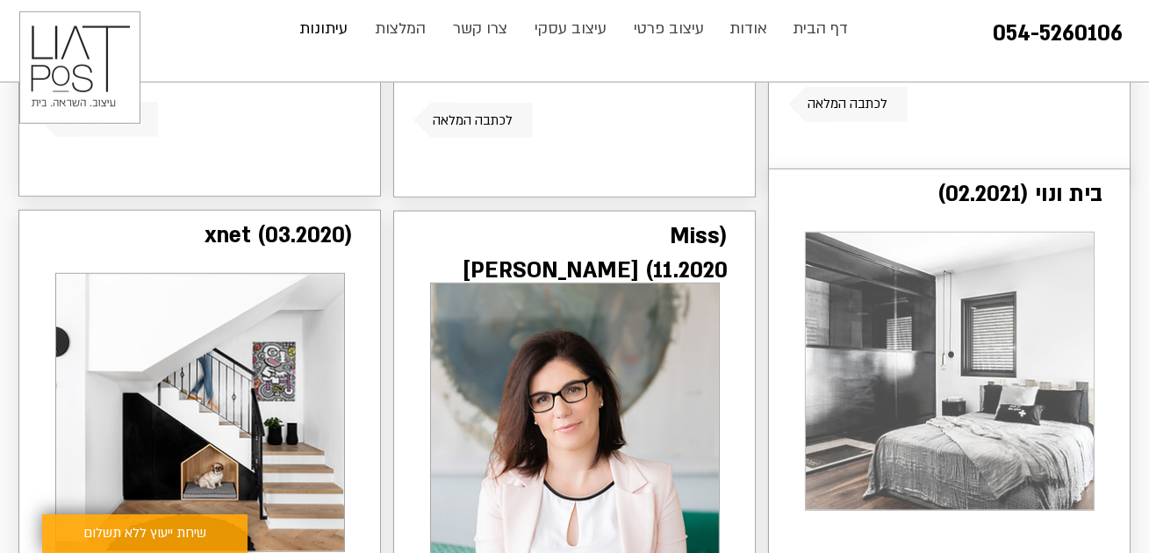
click at [966, 357] on img "main content" at bounding box center [950, 371] width 288 height 277
